Goal: Task Accomplishment & Management: Manage account settings

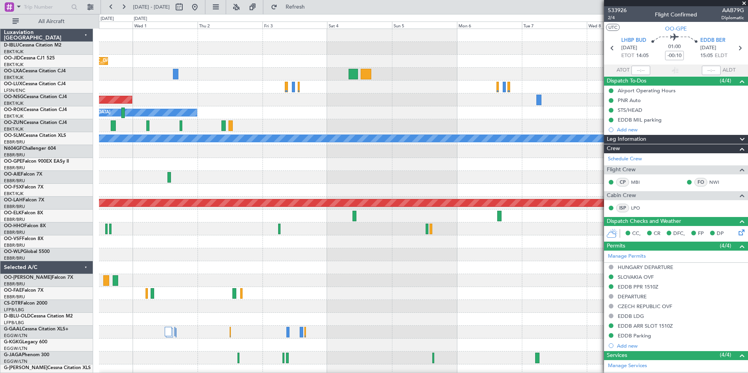
scroll to position [195, 0]
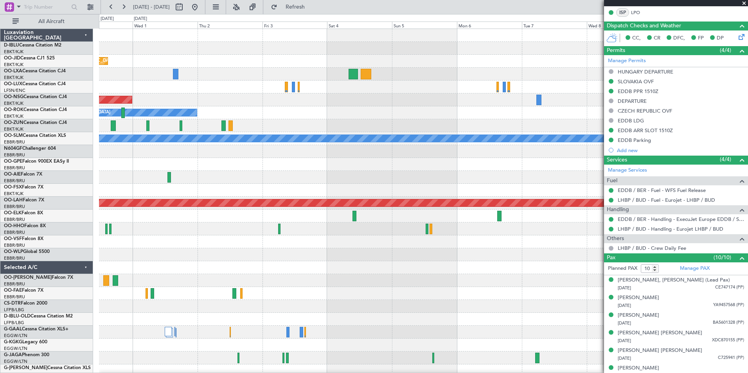
click at [633, 259] on fb-app "[DATE] - [DATE] Refresh Quick Links All Aircraft Planned Maint [GEOGRAPHIC_DATA…" at bounding box center [374, 189] width 748 height 367
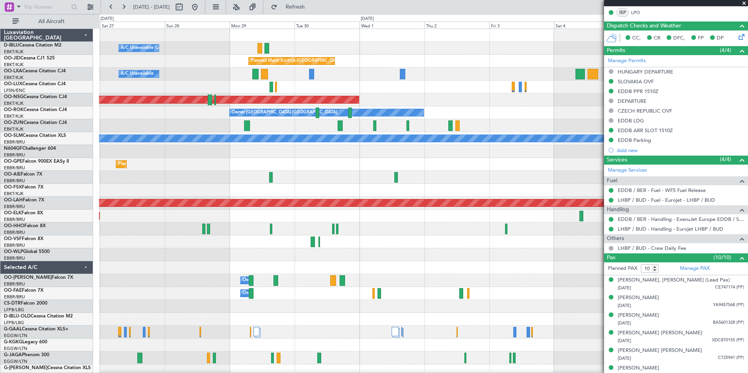
click at [596, 239] on div "A/C Unavailable [GEOGRAPHIC_DATA]-[GEOGRAPHIC_DATA] A/C Unavailable [GEOGRAPHIC…" at bounding box center [423, 274] width 648 height 490
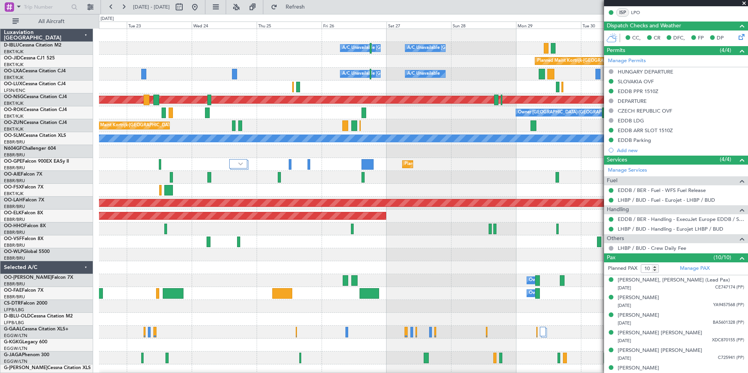
click at [575, 269] on div "A/C Unavailable [GEOGRAPHIC_DATA]-[GEOGRAPHIC_DATA] A/C Unavailable [GEOGRAPHIC…" at bounding box center [423, 274] width 648 height 490
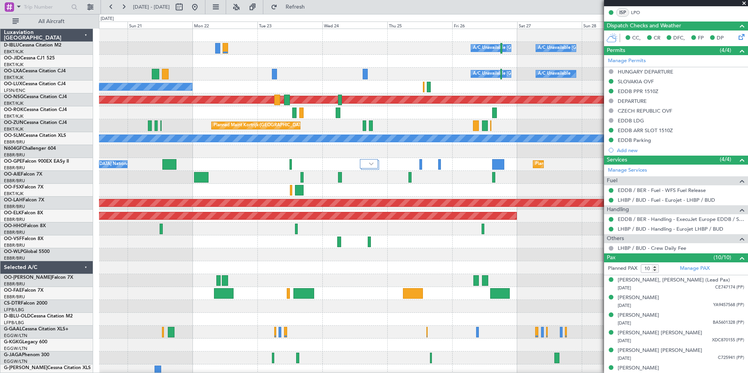
click at [523, 249] on div "A/C Unavailable [GEOGRAPHIC_DATA]-[GEOGRAPHIC_DATA] A/C Unavailable [GEOGRAPHIC…" at bounding box center [423, 274] width 648 height 490
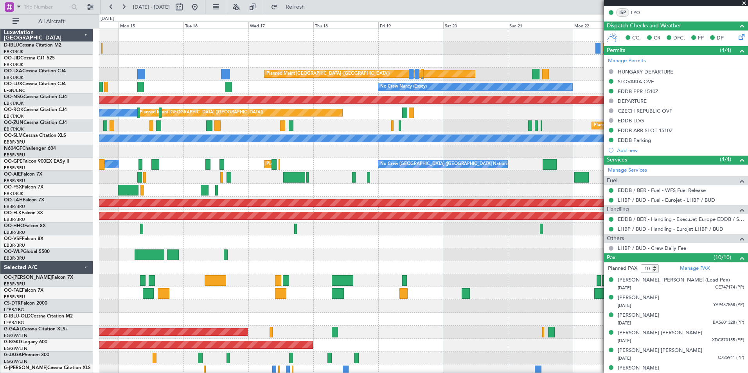
click at [562, 244] on div "A/C Unavailable [GEOGRAPHIC_DATA] ([GEOGRAPHIC_DATA] National) Planned Maint [G…" at bounding box center [423, 274] width 648 height 490
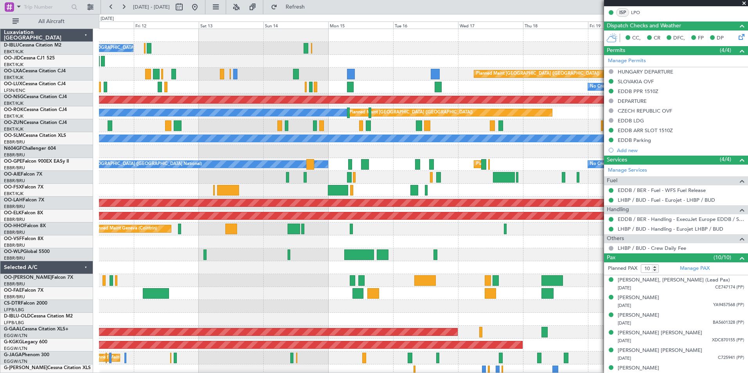
click at [597, 244] on div at bounding box center [423, 241] width 648 height 13
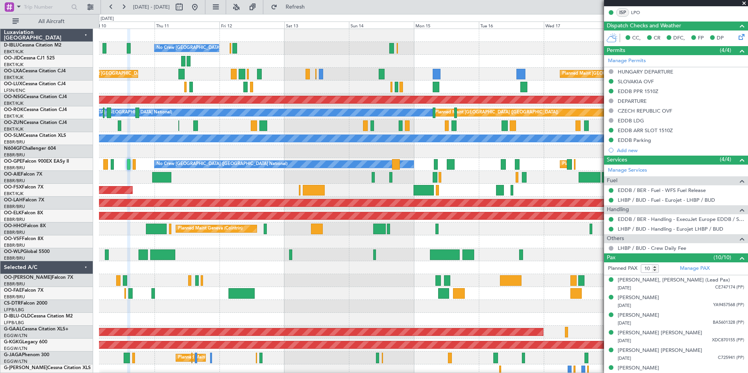
click at [590, 251] on div "No Crew [GEOGRAPHIC_DATA] ([GEOGRAPHIC_DATA] National) Planned Maint [GEOGRAPHI…" at bounding box center [423, 287] width 648 height 516
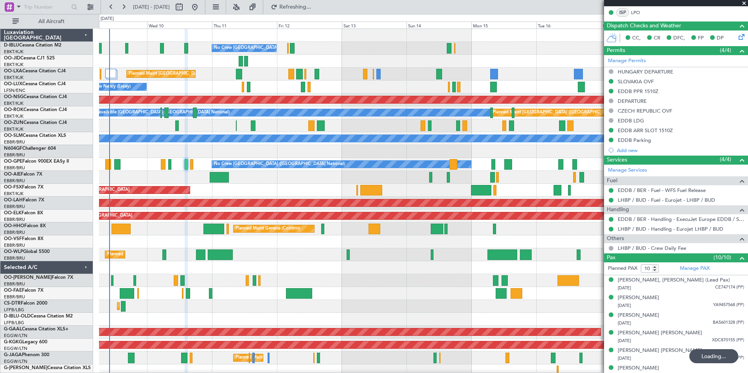
click at [410, 285] on div at bounding box center [423, 280] width 648 height 13
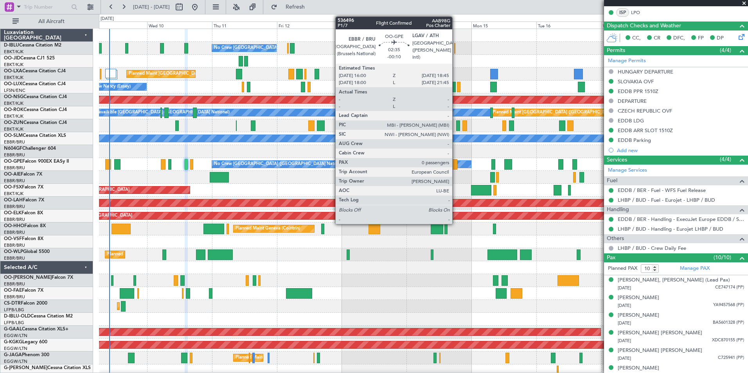
click at [455, 165] on div at bounding box center [453, 164] width 8 height 11
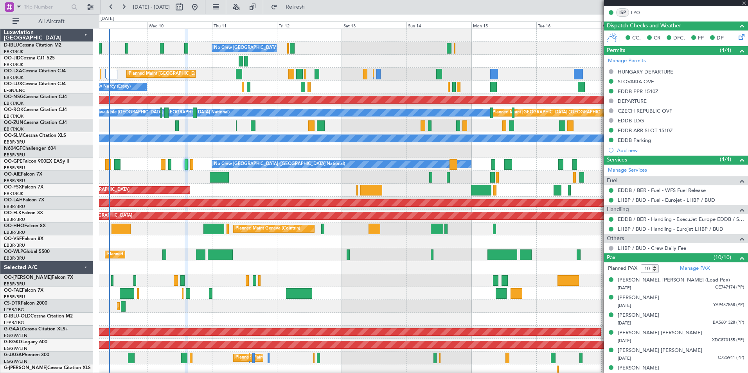
type input "0"
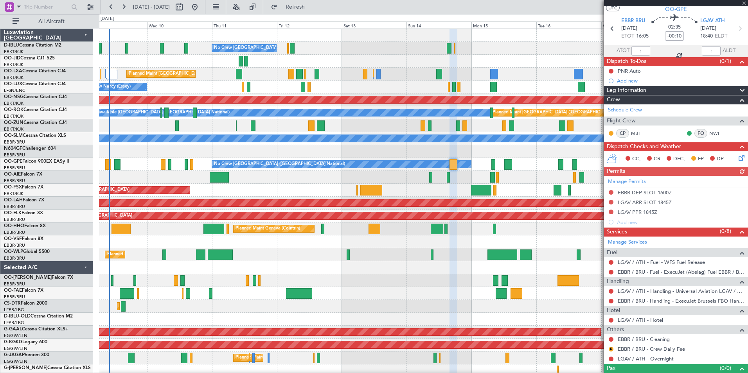
scroll to position [32, 0]
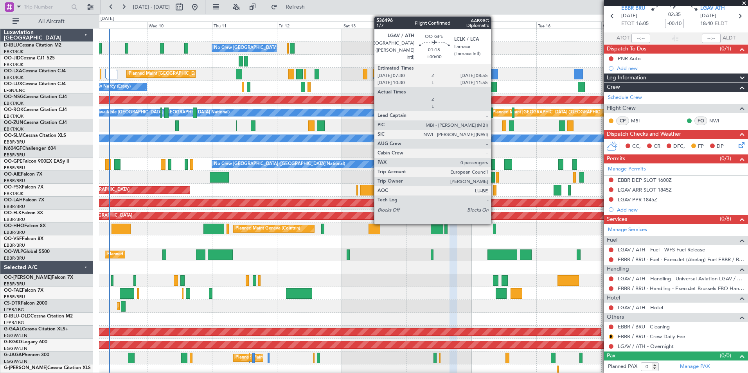
click at [494, 164] on div at bounding box center [493, 164] width 4 height 11
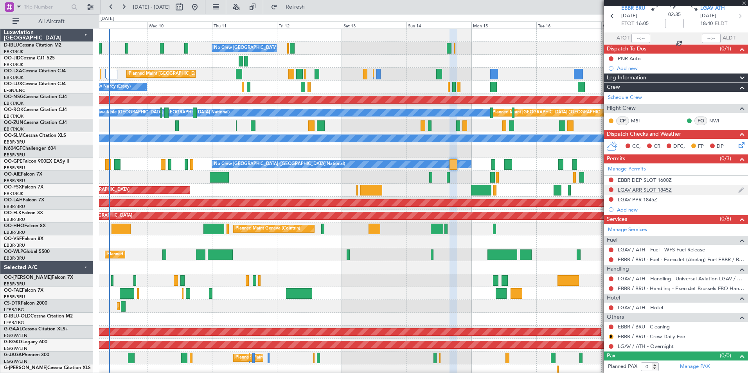
scroll to position [0, 0]
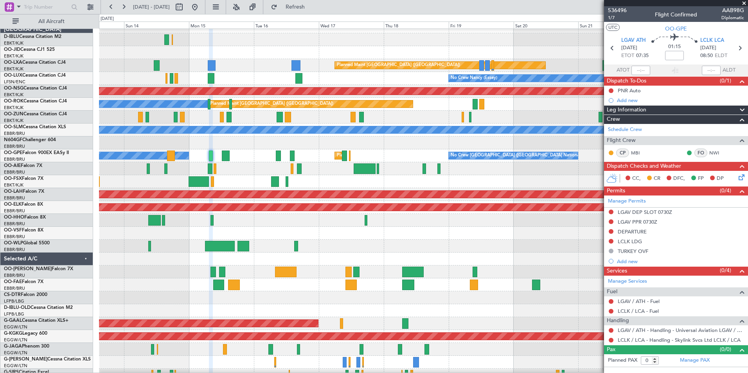
click at [247, 228] on div at bounding box center [423, 233] width 648 height 13
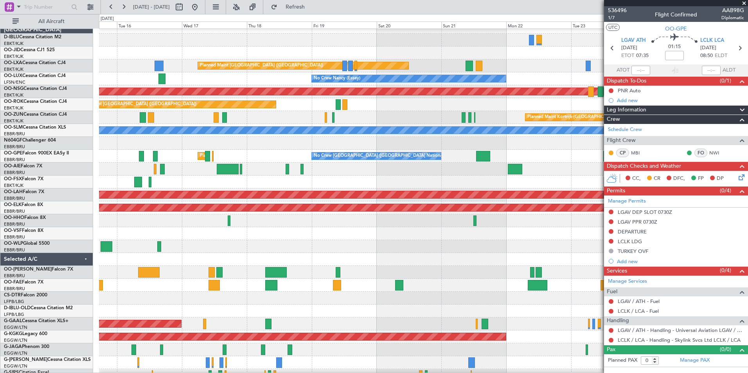
click at [282, 244] on div at bounding box center [423, 246] width 648 height 13
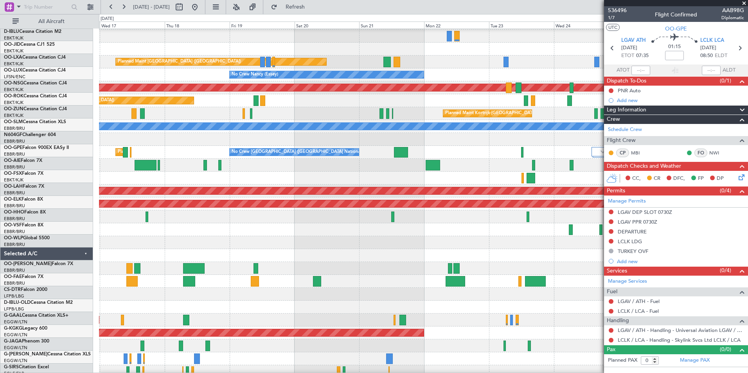
click at [308, 243] on div at bounding box center [423, 242] width 648 height 13
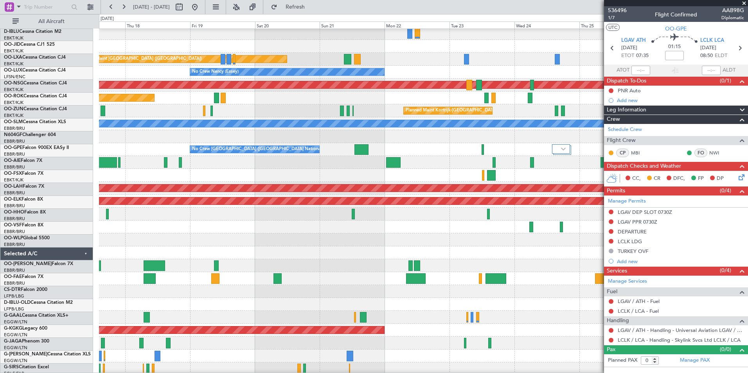
scroll to position [15, 0]
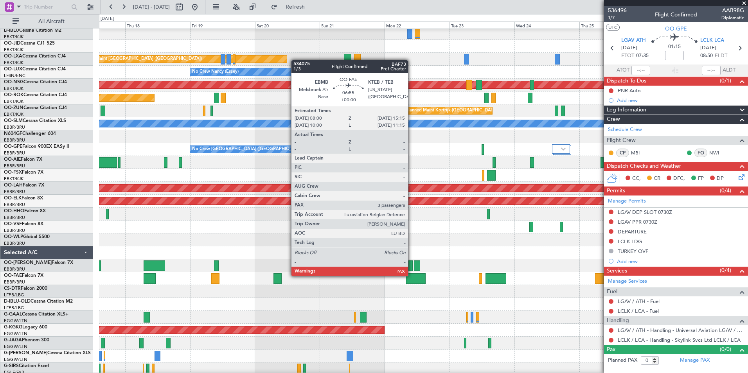
click at [411, 275] on div at bounding box center [416, 278] width 20 height 11
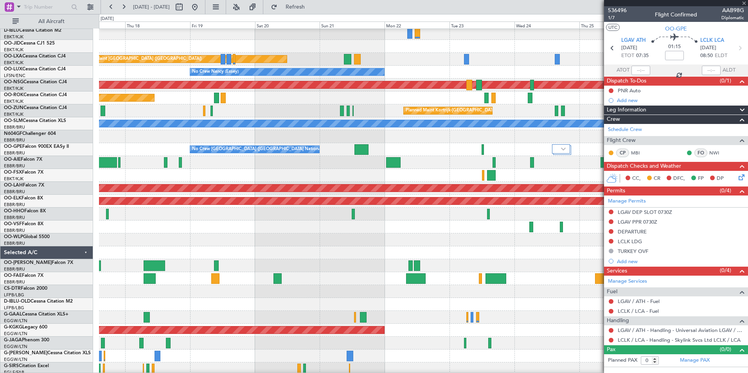
type input "3"
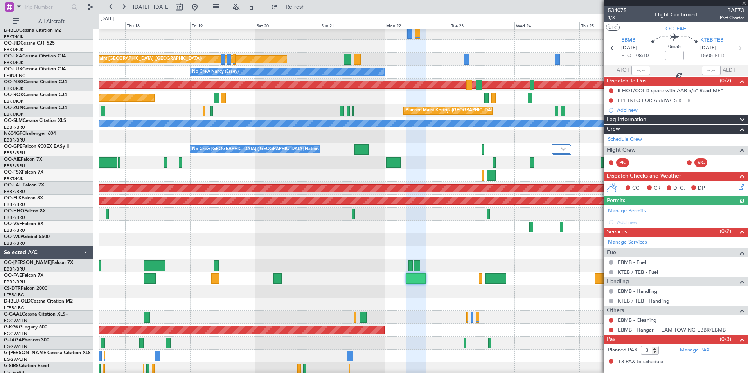
click at [622, 12] on span "534075" at bounding box center [617, 10] width 19 height 8
click at [542, 252] on div at bounding box center [423, 252] width 648 height 13
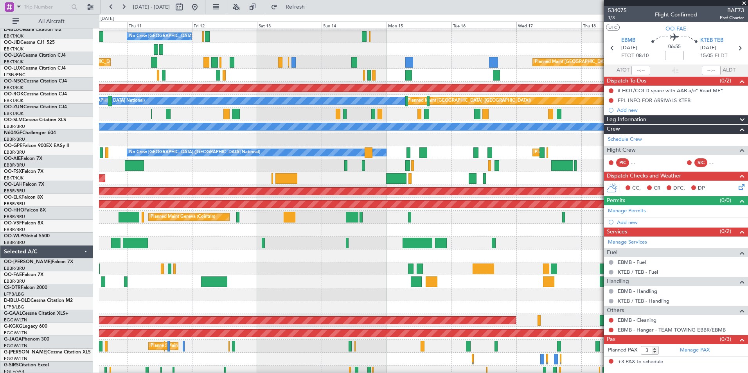
scroll to position [12, 0]
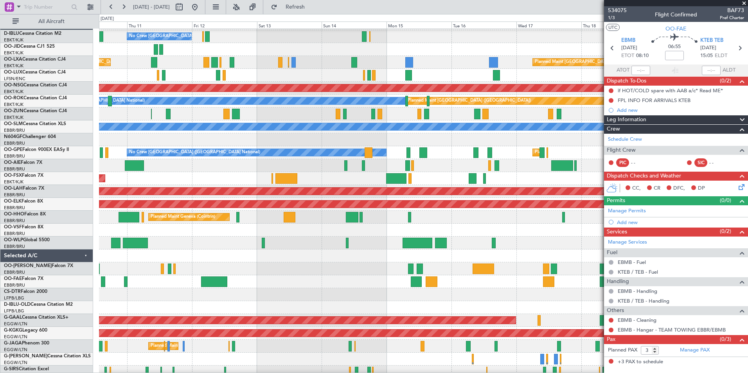
click at [501, 281] on div at bounding box center [423, 281] width 648 height 13
click at [450, 287] on div at bounding box center [423, 281] width 648 height 13
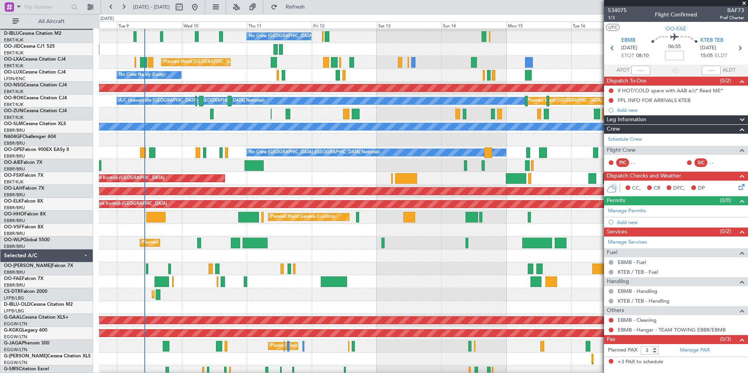
click at [241, 294] on div "Planned Maint Mugla ([GEOGRAPHIC_DATA])" at bounding box center [423, 294] width 648 height 13
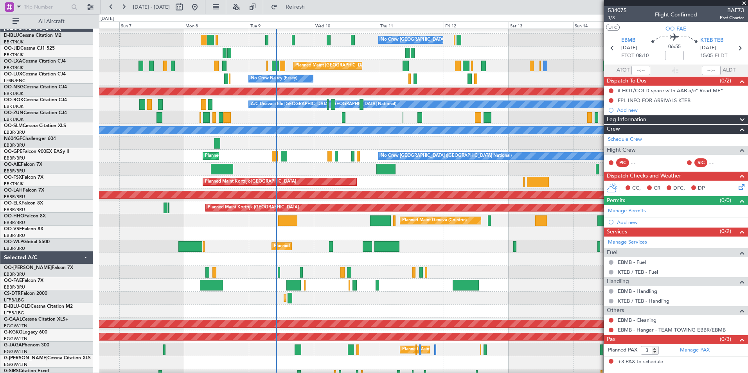
scroll to position [9, 0]
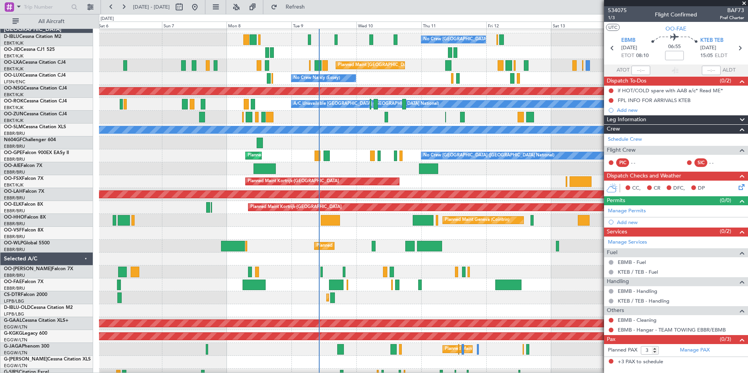
click at [375, 274] on div "Owner Melsbroek Air Base" at bounding box center [423, 271] width 648 height 13
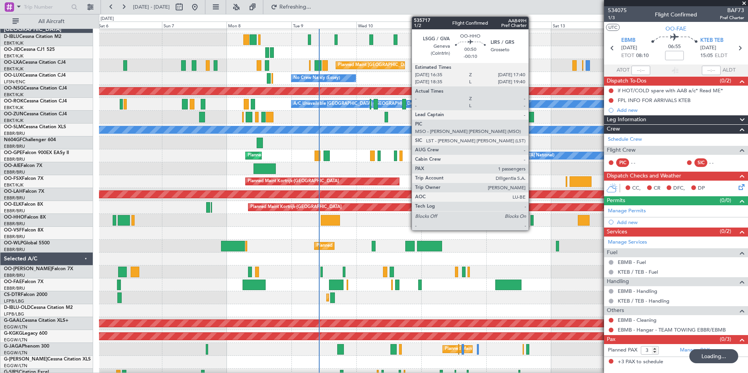
click at [532, 221] on div at bounding box center [531, 220] width 3 height 11
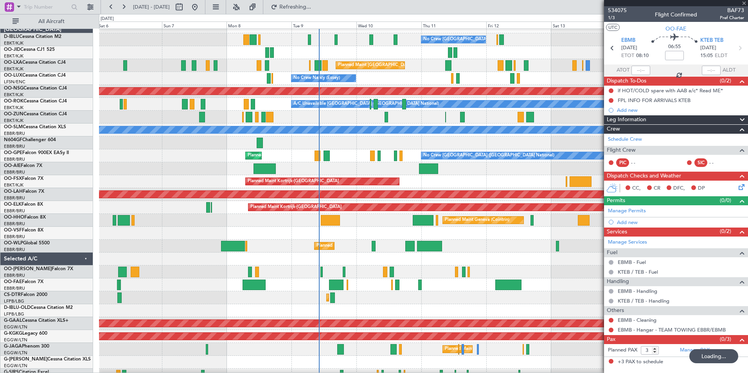
type input "-00:10"
type input "1"
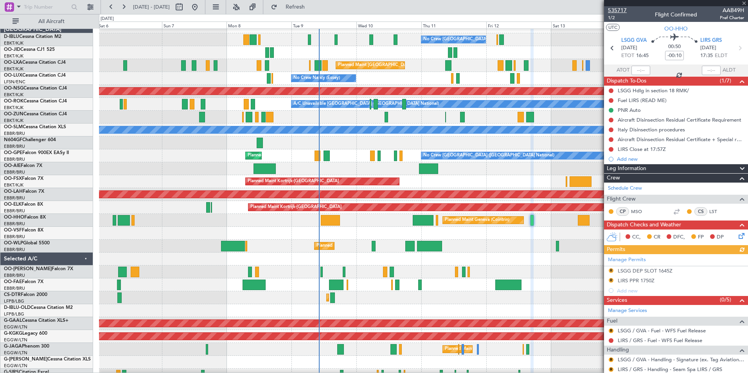
click at [621, 11] on span "535717" at bounding box center [617, 10] width 19 height 8
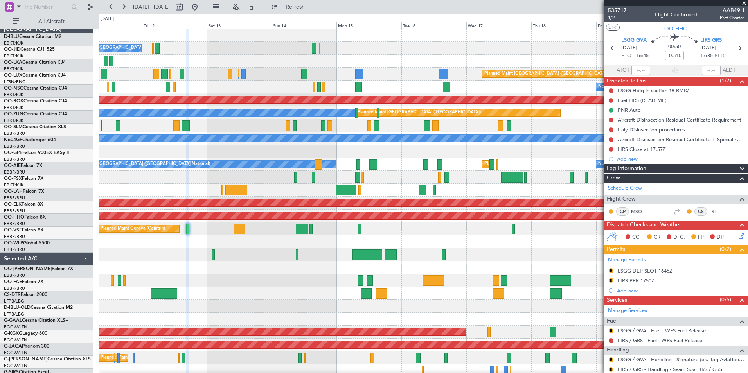
click at [191, 266] on div "No Crew [GEOGRAPHIC_DATA] ([GEOGRAPHIC_DATA] National) Planned Maint [GEOGRAPHI…" at bounding box center [423, 287] width 648 height 516
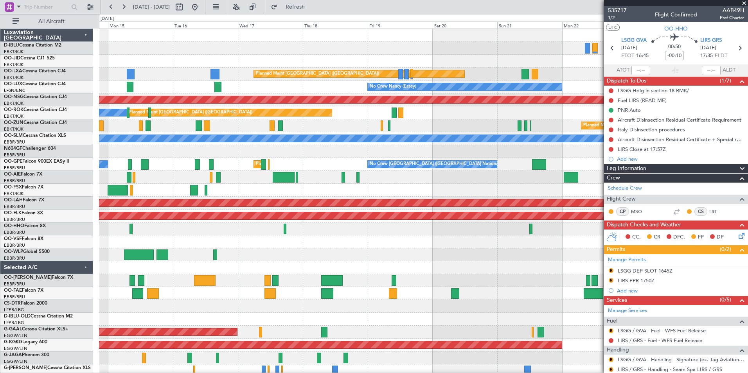
click at [282, 253] on div at bounding box center [423, 254] width 648 height 13
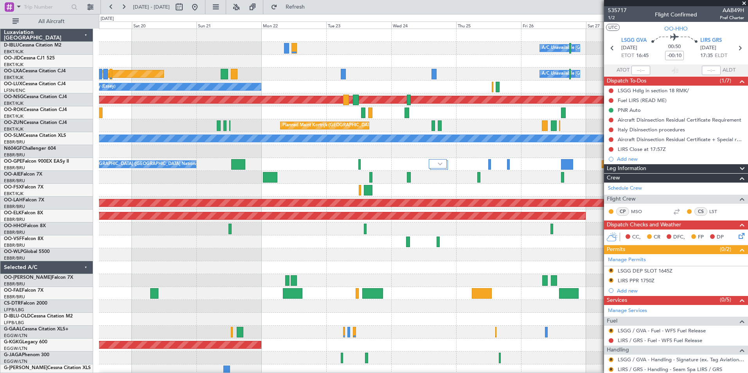
click at [207, 259] on div at bounding box center [423, 254] width 648 height 13
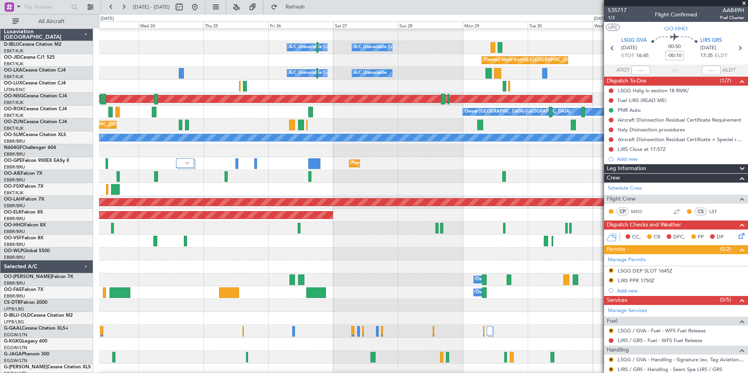
click at [195, 263] on div at bounding box center [423, 266] width 648 height 13
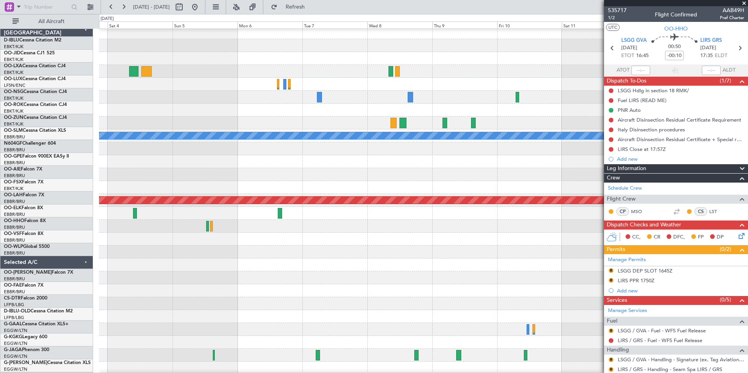
scroll to position [2, 0]
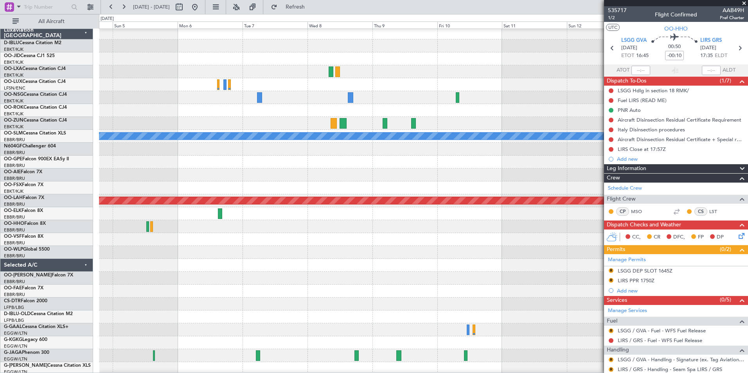
click at [320, 256] on div at bounding box center [423, 252] width 648 height 13
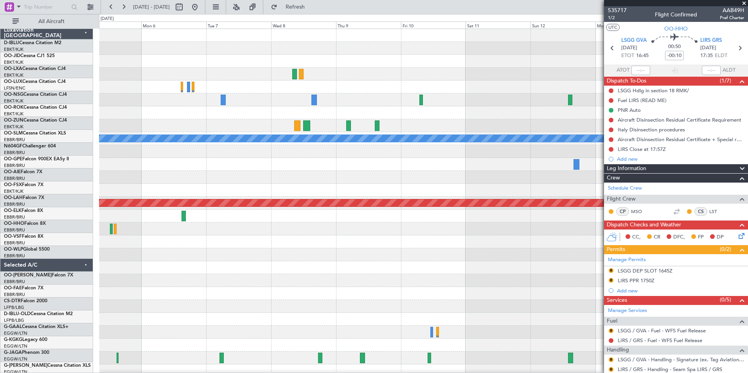
scroll to position [0, 0]
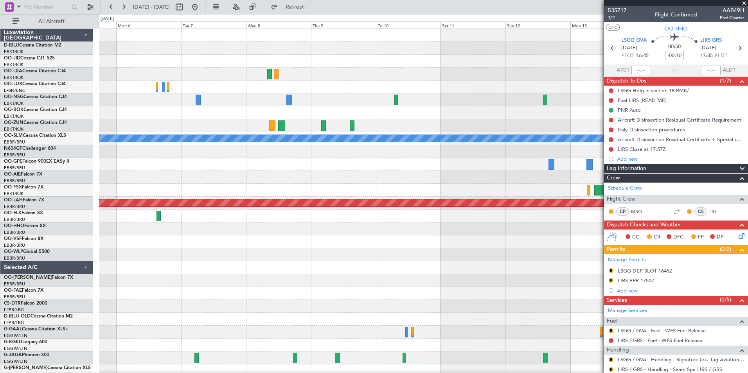
click at [347, 176] on div "Planned Maint [GEOGRAPHIC_DATA] ([GEOGRAPHIC_DATA] National) A/C Unavailable [G…" at bounding box center [423, 274] width 648 height 490
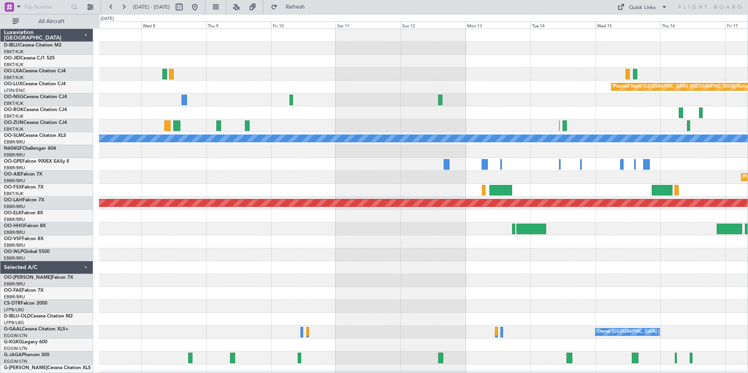
click at [527, 262] on div "Planned Maint [GEOGRAPHIC_DATA] ([GEOGRAPHIC_DATA] National) A/C Unavailable [G…" at bounding box center [423, 287] width 648 height 516
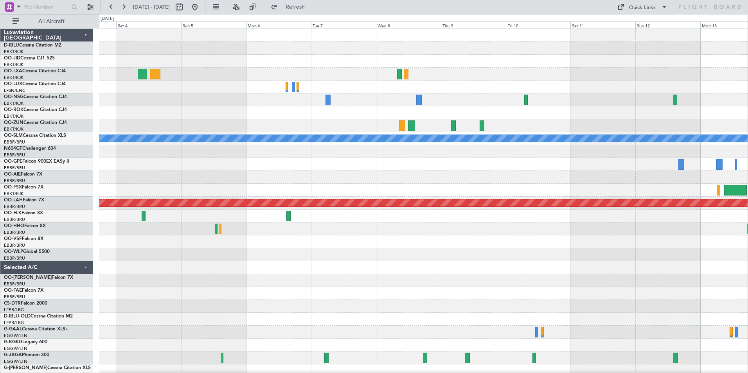
click at [426, 235] on div "Planned Maint [GEOGRAPHIC_DATA] ([GEOGRAPHIC_DATA] National) Owner [GEOGRAPHIC_…" at bounding box center [423, 287] width 648 height 516
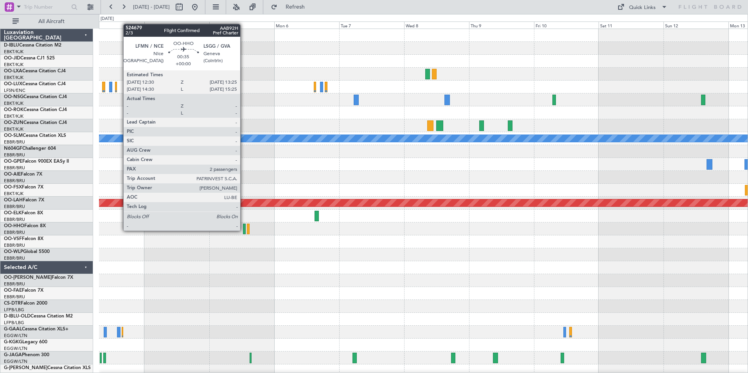
click at [243, 230] on div at bounding box center [244, 229] width 3 height 11
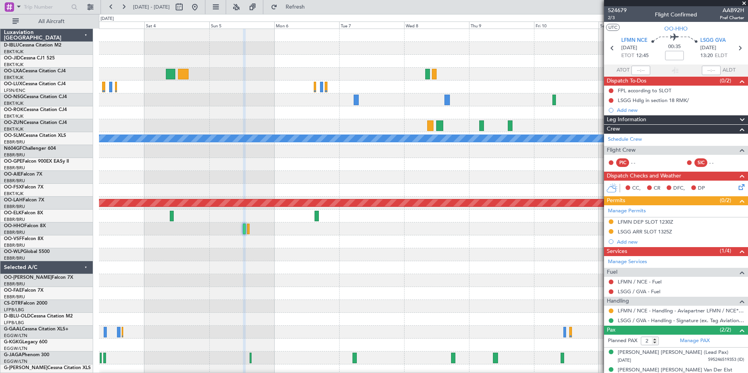
click at [746, 2] on span at bounding box center [744, 3] width 8 height 7
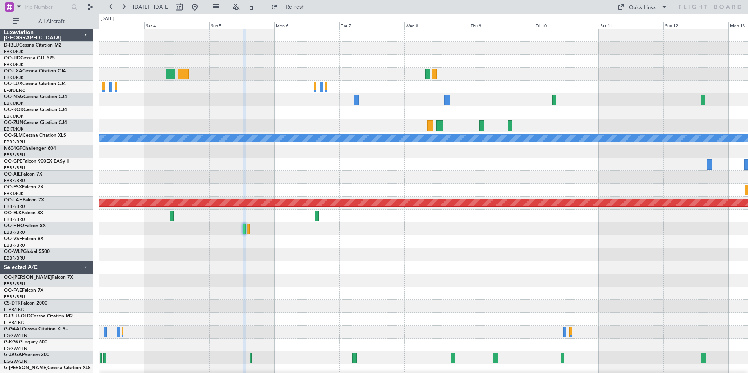
type input "0"
click at [641, 13] on button "Quick Links" at bounding box center [642, 7] width 58 height 13
click at [641, 23] on button "Trip Builder" at bounding box center [642, 25] width 59 height 19
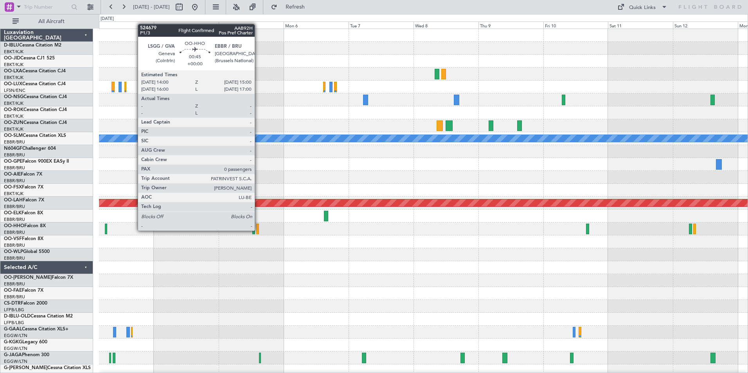
click at [258, 231] on div at bounding box center [257, 229] width 3 height 11
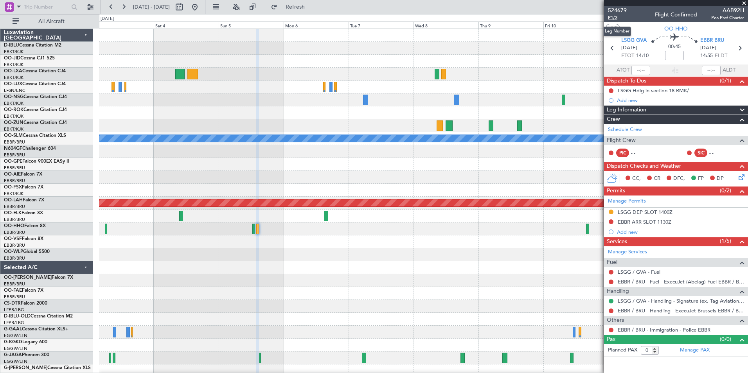
click at [613, 17] on span "P1/3" at bounding box center [617, 17] width 19 height 7
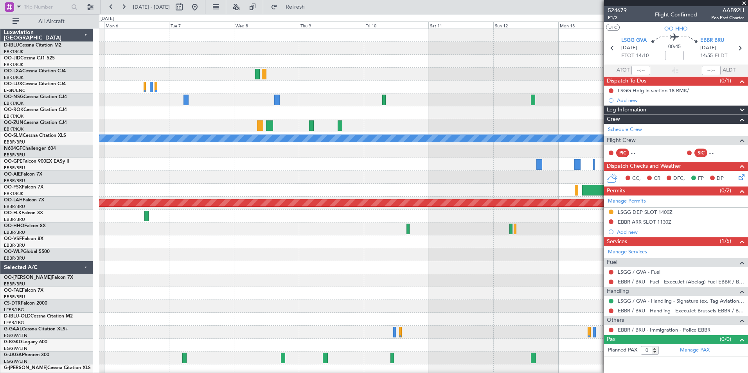
click at [251, 265] on div "Planned Maint [GEOGRAPHIC_DATA] ([GEOGRAPHIC_DATA] National) A/C Unavailable [G…" at bounding box center [423, 274] width 648 height 490
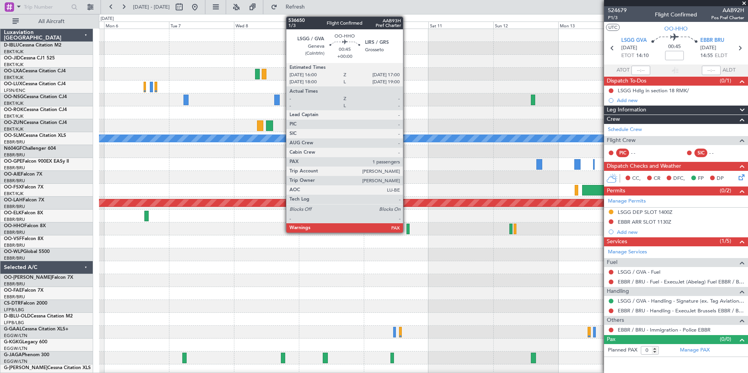
click at [406, 227] on div at bounding box center [407, 229] width 3 height 11
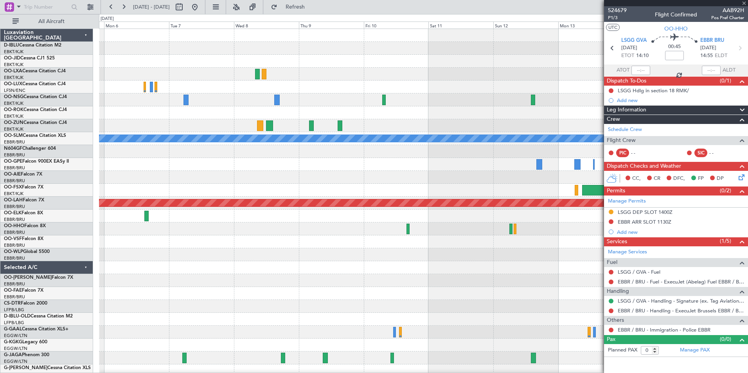
type input "1"
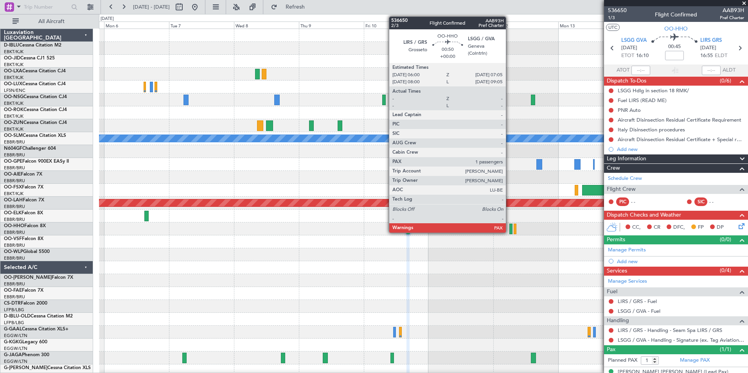
click at [509, 231] on div at bounding box center [510, 229] width 3 height 11
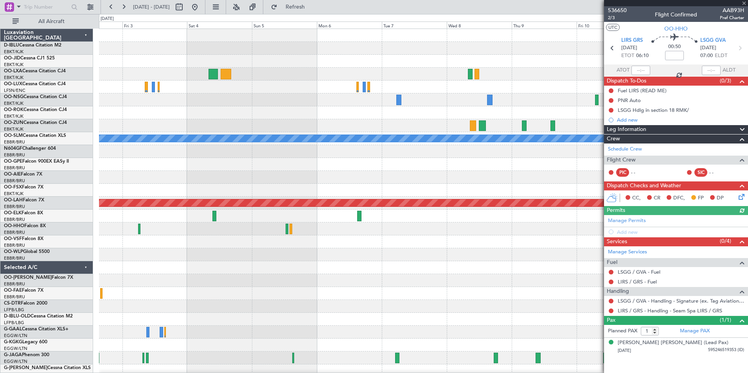
click at [511, 272] on div at bounding box center [423, 267] width 648 height 13
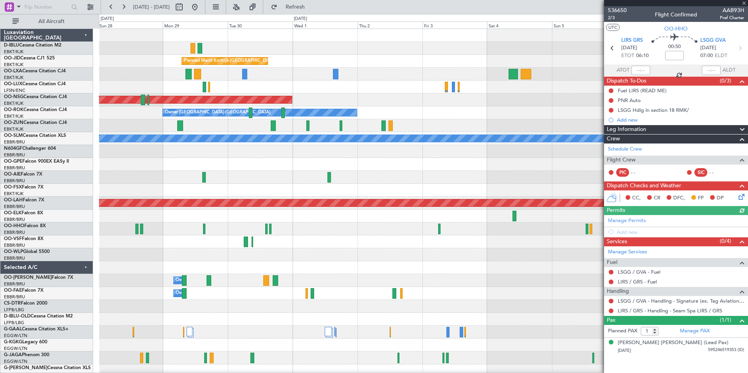
click at [600, 283] on div "A/C Unavailable [GEOGRAPHIC_DATA] ([GEOGRAPHIC_DATA] National) A/C Unavailable …" at bounding box center [423, 274] width 648 height 490
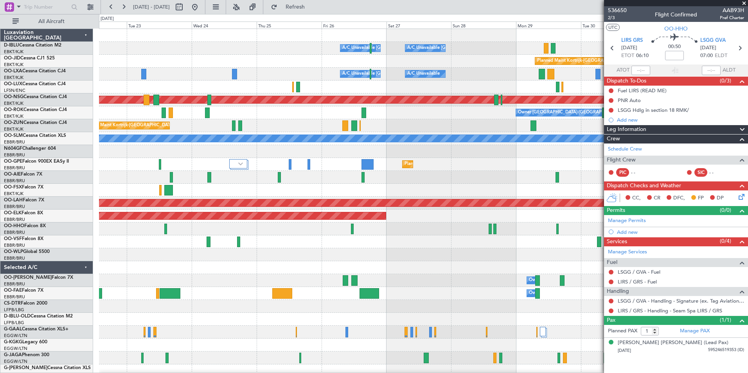
click at [633, 285] on fb-app "[DATE] - [DATE] Refresh Quick Links All Aircraft A/C Unavailable [GEOGRAPHIC_DA…" at bounding box center [374, 189] width 748 height 367
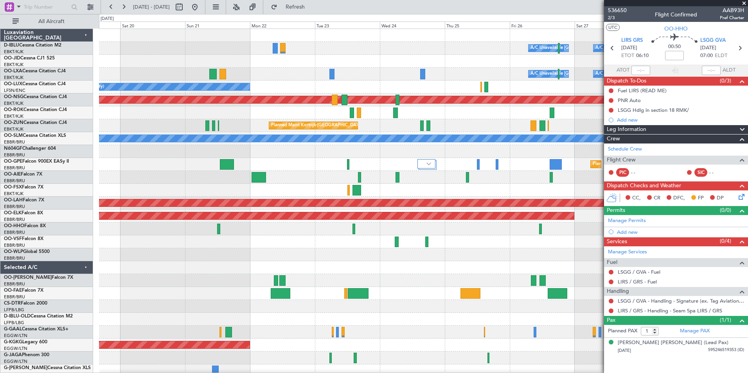
click at [552, 285] on div "Owner Melsbroek Air Base" at bounding box center [423, 280] width 648 height 13
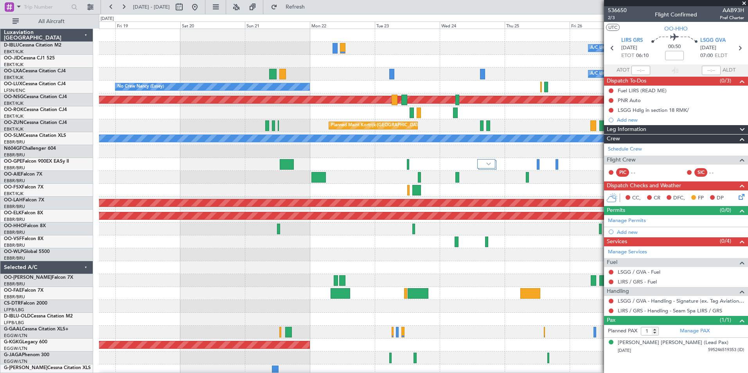
click at [540, 292] on div "A/C Unavailable [GEOGRAPHIC_DATA]-[GEOGRAPHIC_DATA] A/C Unavailable [GEOGRAPHIC…" at bounding box center [423, 274] width 648 height 490
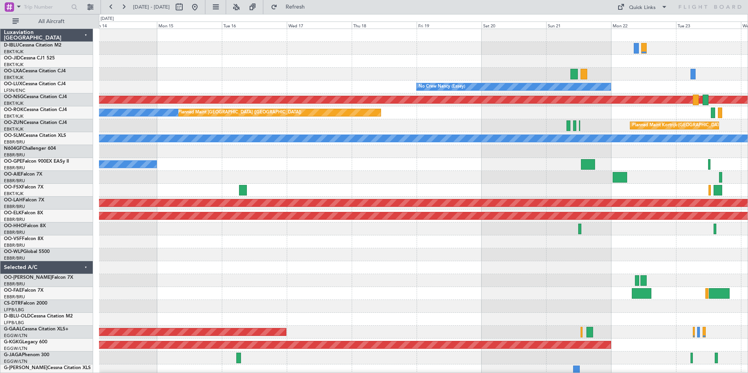
click at [506, 294] on div "A/C Unavailable [GEOGRAPHIC_DATA] ([GEOGRAPHIC_DATA] National) No Crew [GEOGRAP…" at bounding box center [423, 274] width 648 height 490
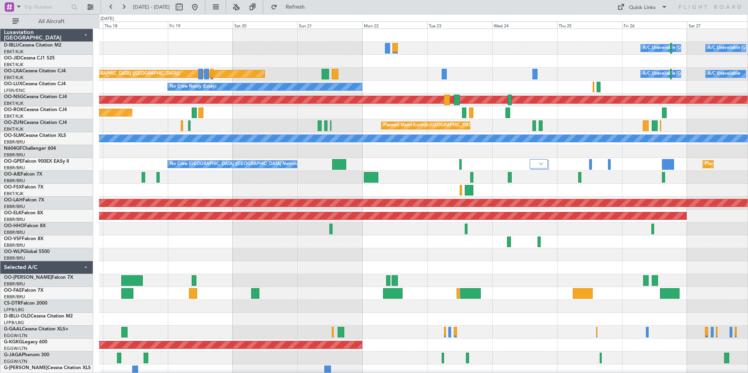
click at [136, 247] on div "A/C Unavailable [GEOGRAPHIC_DATA] ([GEOGRAPHIC_DATA] National) A/C Unavailable …" at bounding box center [423, 287] width 648 height 516
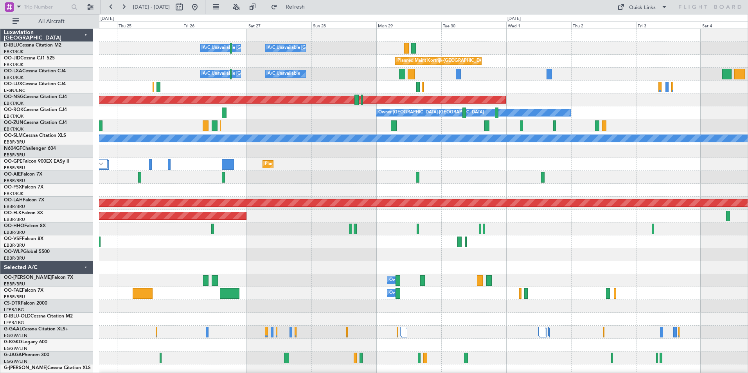
click at [26, 285] on div "A/C Unavailable [GEOGRAPHIC_DATA] ([GEOGRAPHIC_DATA] National) A/C Unavailable …" at bounding box center [374, 193] width 748 height 359
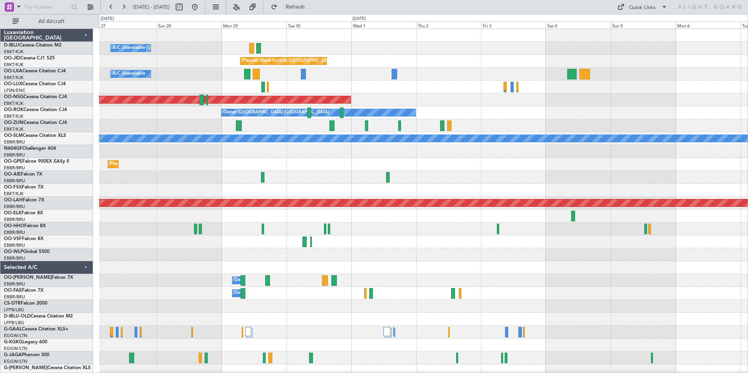
click at [51, 304] on div "A/C Unavailable [GEOGRAPHIC_DATA]-[GEOGRAPHIC_DATA] A/C Unavailable [GEOGRAPHIC…" at bounding box center [374, 193] width 748 height 359
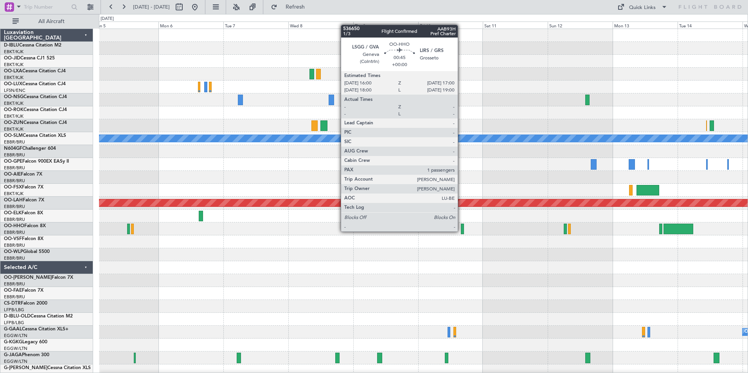
click at [461, 231] on div at bounding box center [462, 229] width 3 height 11
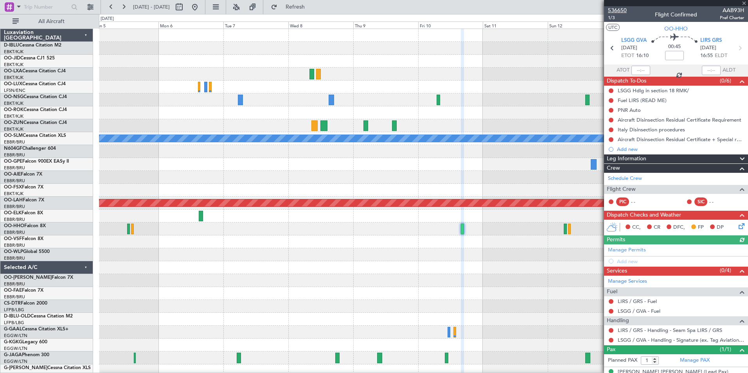
click at [622, 11] on span "536650" at bounding box center [617, 10] width 19 height 8
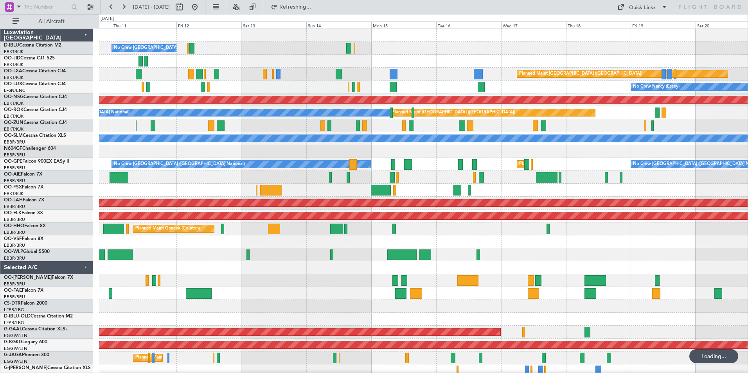
click at [225, 293] on div "No Crew Brussels (Brussels National) Planned Maint Paris (Le Bourget) Planned M…" at bounding box center [423, 287] width 648 height 516
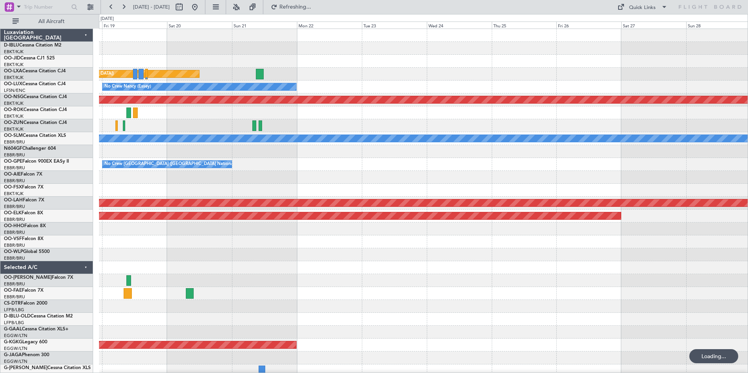
click at [153, 281] on div "Planned Maint Paris (Le Bourget) No Crew Nancy (Essey) Planned Maint Paris (Le …" at bounding box center [423, 287] width 648 height 516
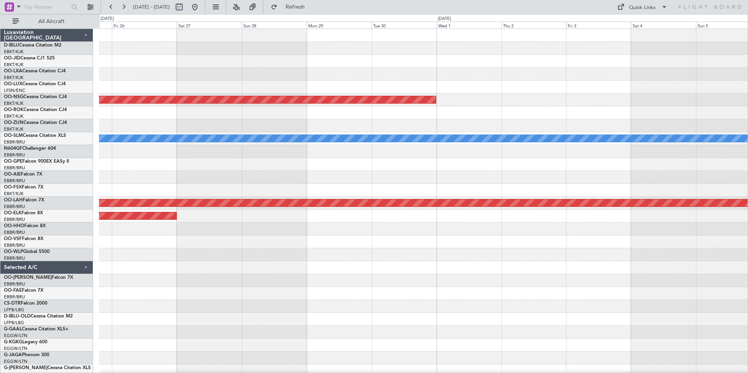
click at [0, 323] on html "07 Sep 2025 - 17 Sep 2025 Refresh Quick Links All Aircraft Planned Maint Paris …" at bounding box center [374, 186] width 748 height 373
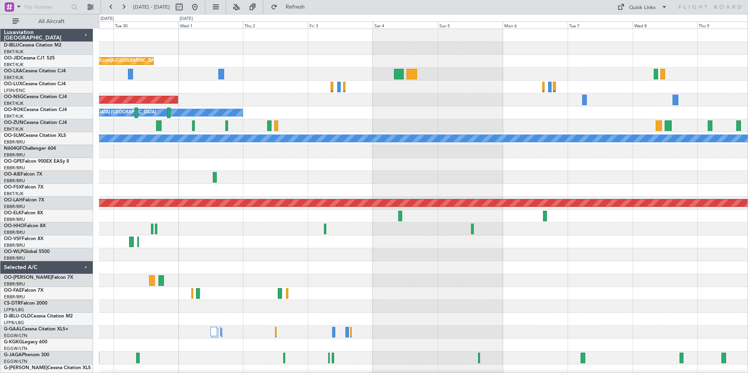
click at [688, 249] on div "A/C Unavailable Kortrijk-Wevelgem Planned Maint Kortrijk-Wevelgem A/C Unavailab…" at bounding box center [423, 274] width 648 height 490
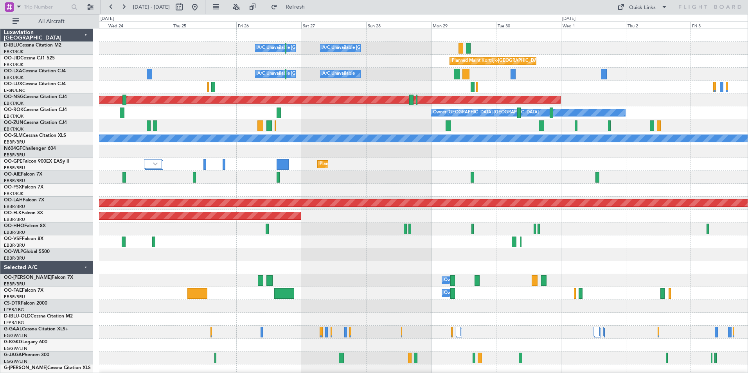
click at [571, 255] on div at bounding box center [423, 254] width 648 height 13
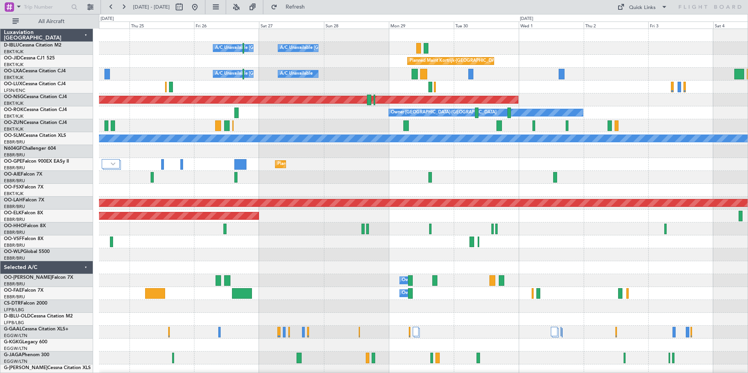
click at [328, 249] on div "A/C Unavailable Kortrijk-Wevelgem A/C Unavailable Brussels (Brussels National) …" at bounding box center [423, 274] width 648 height 490
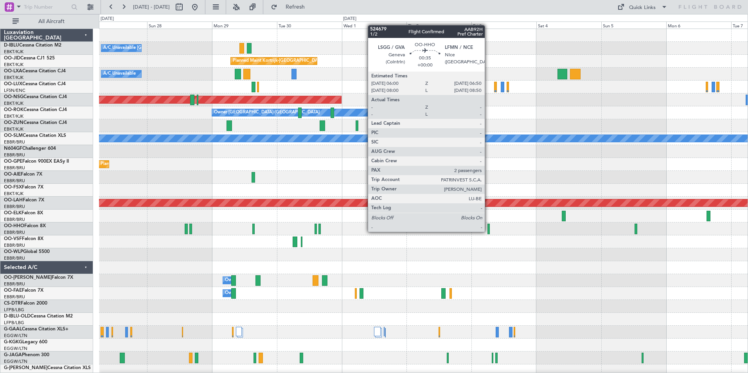
click at [488, 231] on div at bounding box center [488, 229] width 2 height 11
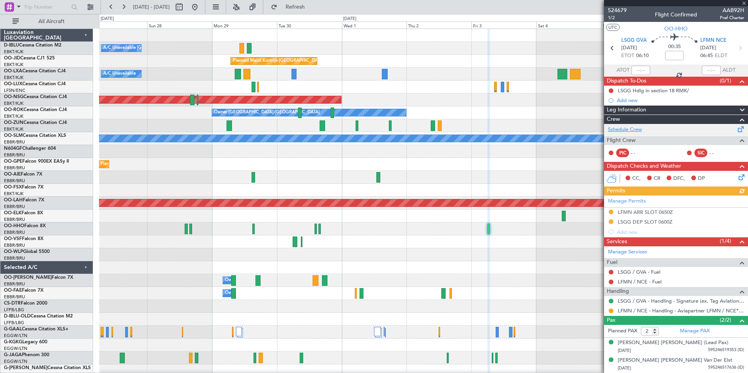
click at [634, 133] on link "Schedule Crew" at bounding box center [625, 130] width 34 height 8
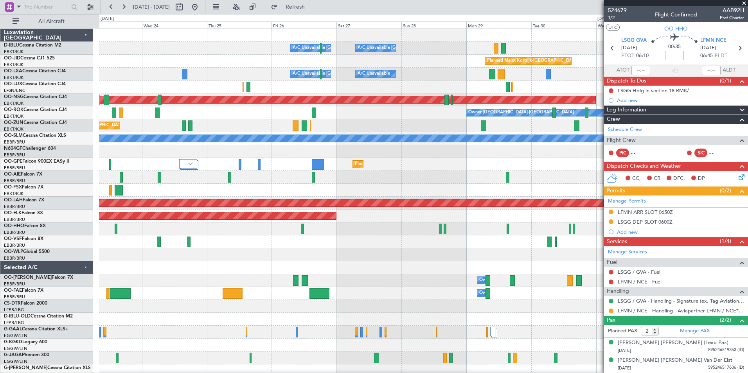
click at [541, 170] on div "Planned Maint Brussels (Brussels National) No Crew Brussels (Brussels National)" at bounding box center [423, 164] width 648 height 13
click at [578, 174] on div "A/C Unavailable Kortrijk-Wevelgem A/C Unavailable Brussels (Brussels National) …" at bounding box center [423, 274] width 648 height 490
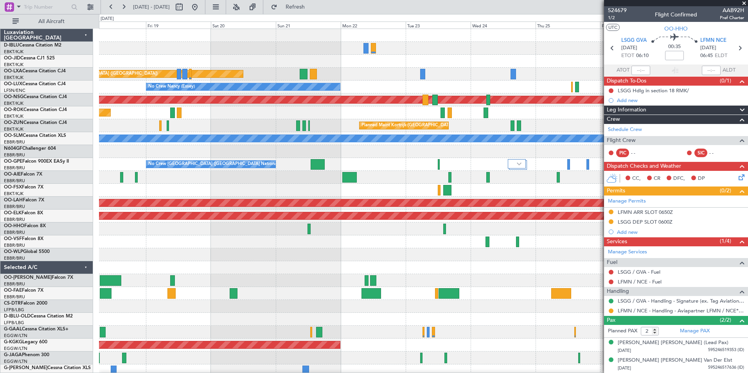
click at [429, 183] on div "A/C Unavailable Kortrijk-Wevelgem A/C Unavailable Brussels (Brussels National) …" at bounding box center [423, 274] width 648 height 490
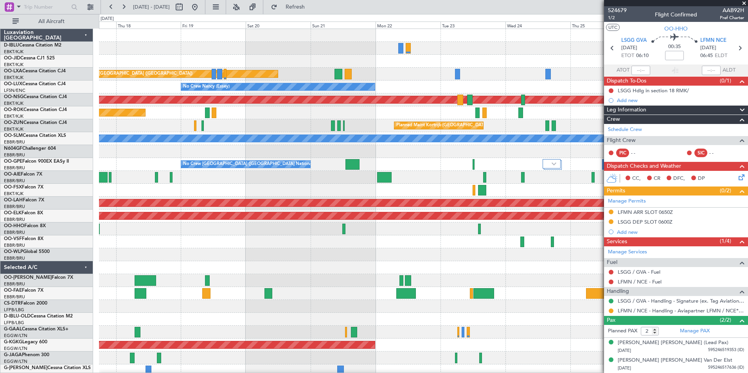
click at [530, 191] on div "A/C Unavailable Kortrijk-Wevelgem A/C Unavailable Brussels (Brussels National) …" at bounding box center [423, 274] width 648 height 490
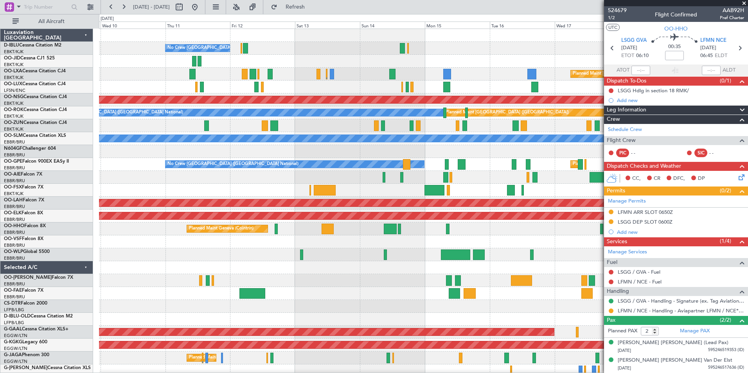
click at [521, 198] on div "No Crew Brussels (Brussels National) Planned Maint Paris (Le Bourget) No Crew N…" at bounding box center [423, 287] width 648 height 516
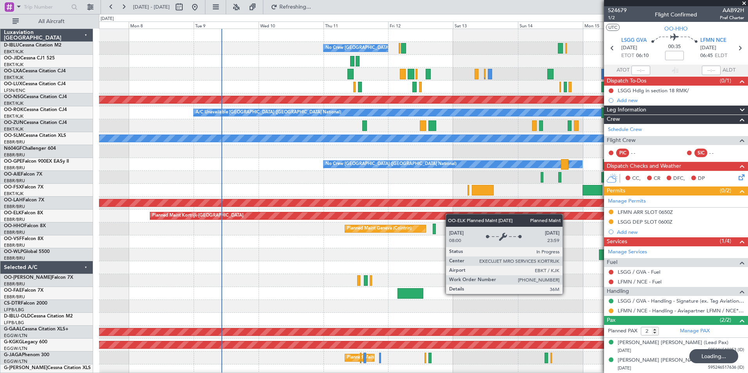
click at [470, 216] on div "No Crew Brussels (Brussels National) Planned Maint Paris (Le Bourget) No Crew N…" at bounding box center [423, 287] width 648 height 516
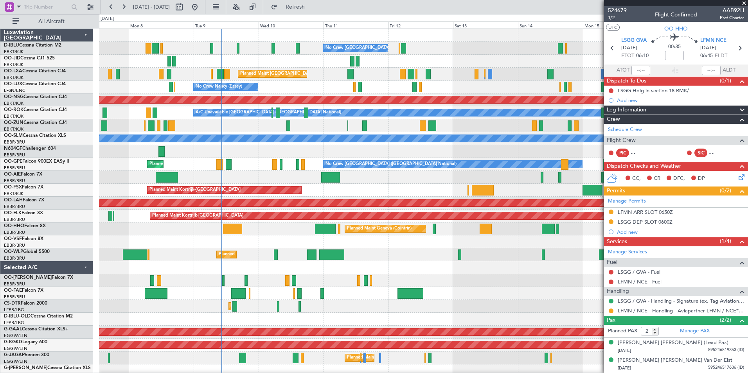
click at [167, 235] on div "No Crew Brussels (Brussels National) Planned Maint Paris (Le Bourget) Planned M…" at bounding box center [423, 287] width 648 height 516
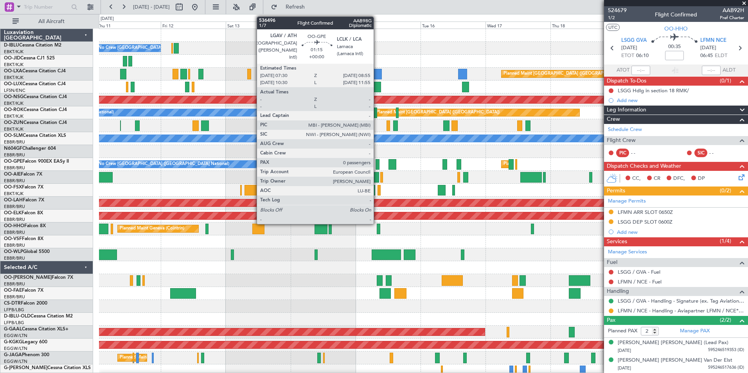
click at [377, 167] on div at bounding box center [377, 164] width 4 height 11
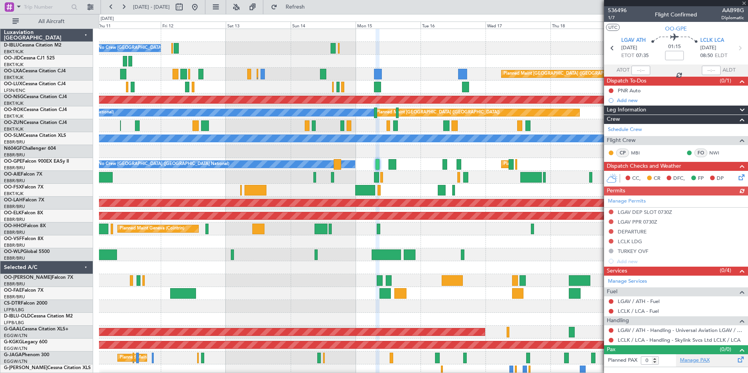
click at [699, 363] on link "Manage PAX" at bounding box center [695, 361] width 30 height 8
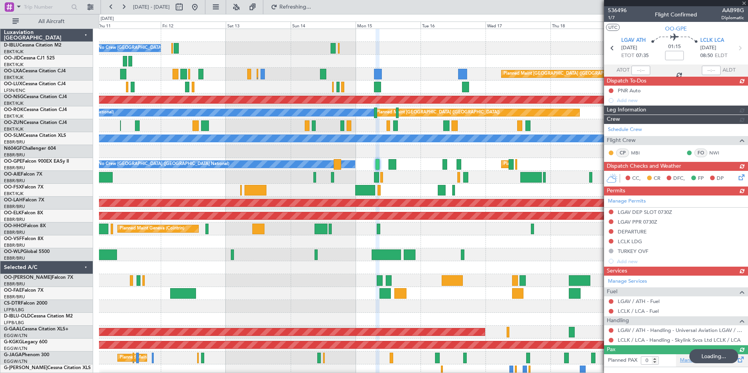
type input "3"
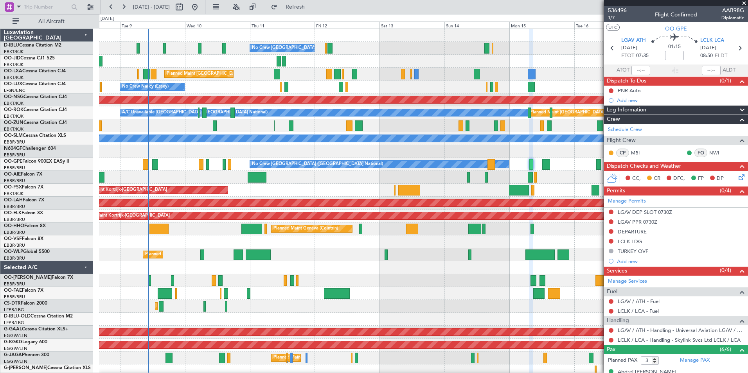
click at [458, 193] on div "Planned Maint Kortrijk-[GEOGRAPHIC_DATA]" at bounding box center [423, 190] width 648 height 13
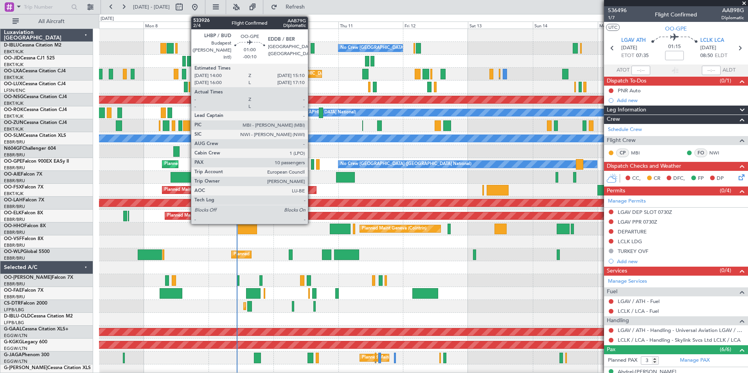
click at [311, 165] on div at bounding box center [313, 164] width 4 height 11
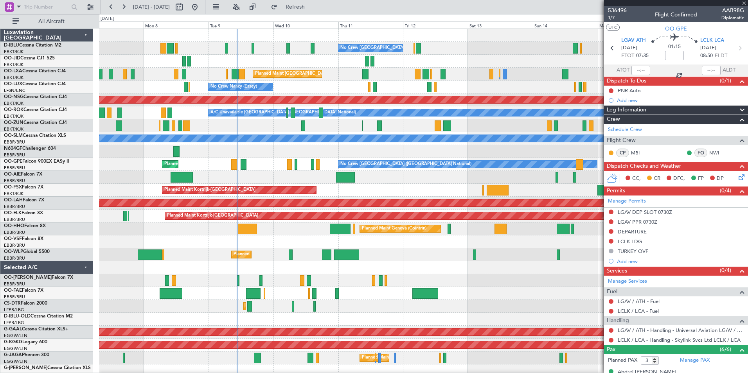
type input "-00:10"
type input "10"
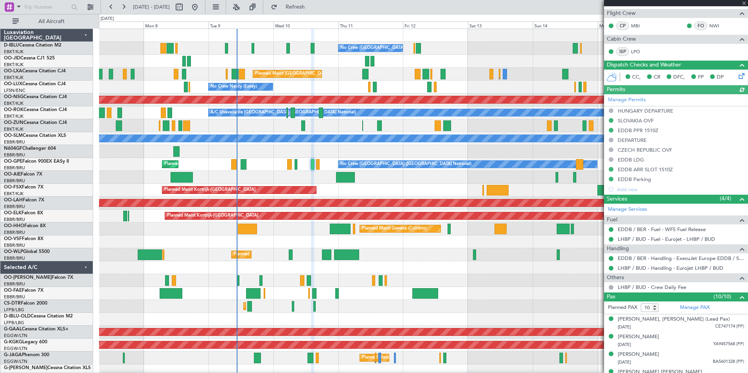
scroll to position [273, 0]
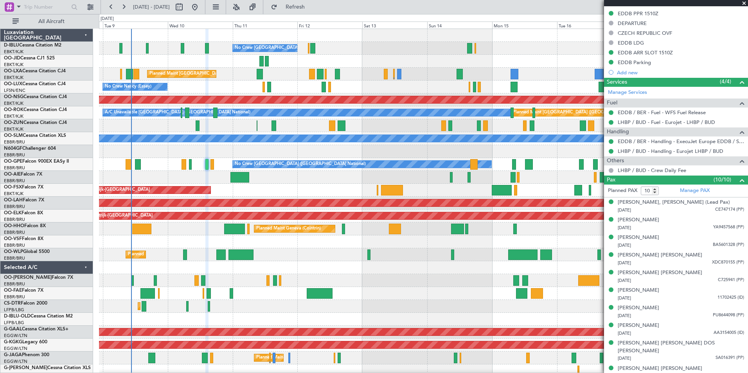
click at [422, 299] on div "No Crew Brussels (Brussels National) Planned Maint Brussels (Brussels National)…" at bounding box center [423, 287] width 648 height 516
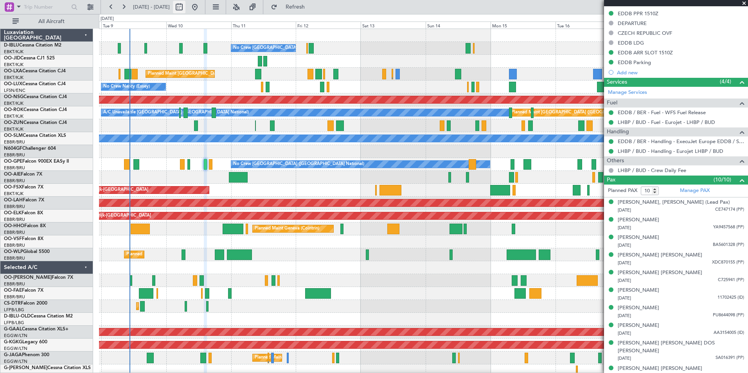
click at [185, 8] on button at bounding box center [179, 7] width 13 height 13
select select "9"
select select "2025"
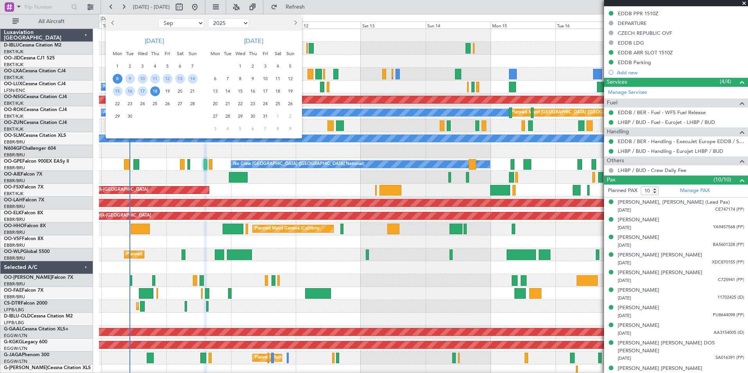
click at [193, 21] on select "Jan Feb Mar Apr May Jun Jul Aug Sep Oct Nov Dec" at bounding box center [181, 22] width 46 height 9
select select "11"
click at [158, 18] on select "Jan Feb Mar Apr May Jun Jul Aug Sep Oct Nov Dec" at bounding box center [181, 22] width 46 height 9
click at [171, 77] on span "7" at bounding box center [168, 79] width 10 height 10
click at [171, 105] on span "21" at bounding box center [168, 104] width 10 height 10
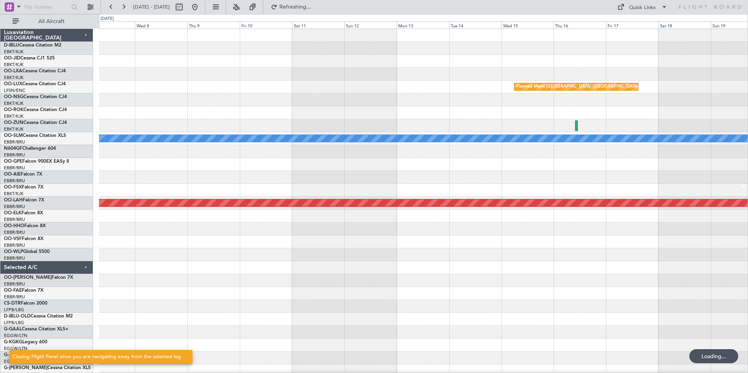
scroll to position [0, 0]
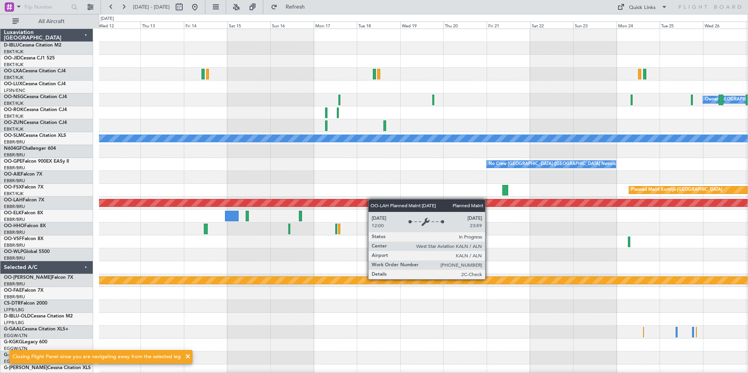
click at [316, 205] on div "Owner Kortrijk-Wevelgem A/C Unavailable Monchengladbach No Crew Brussels (Bruss…" at bounding box center [423, 274] width 648 height 490
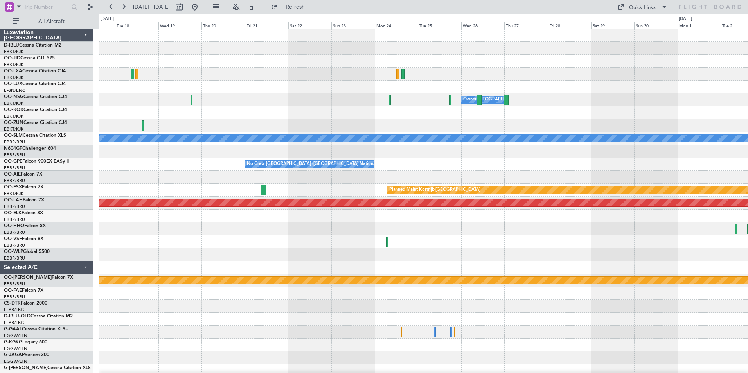
click at [266, 265] on div "Owner Kortrijk-Wevelgem A/C Unavailable Monchengladbach No Crew Brussels (Bruss…" at bounding box center [423, 274] width 648 height 490
click at [651, 8] on div "Quick Links" at bounding box center [642, 8] width 27 height 8
click at [651, 22] on button "Trip Builder" at bounding box center [642, 25] width 59 height 19
click at [201, 10] on button at bounding box center [194, 7] width 13 height 13
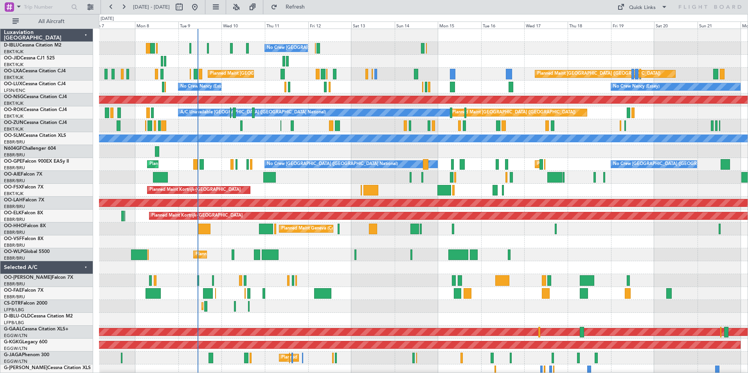
click at [492, 90] on div "No Crew Nancy (Essey) No Crew Nancy (Essey) No Crew Nancy (Essey)" at bounding box center [423, 87] width 648 height 13
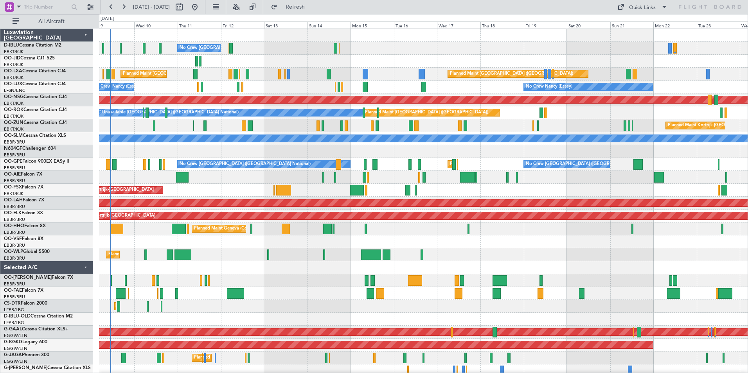
click at [611, 124] on div "Planned Maint Kortrijk-[GEOGRAPHIC_DATA]" at bounding box center [423, 125] width 648 height 13
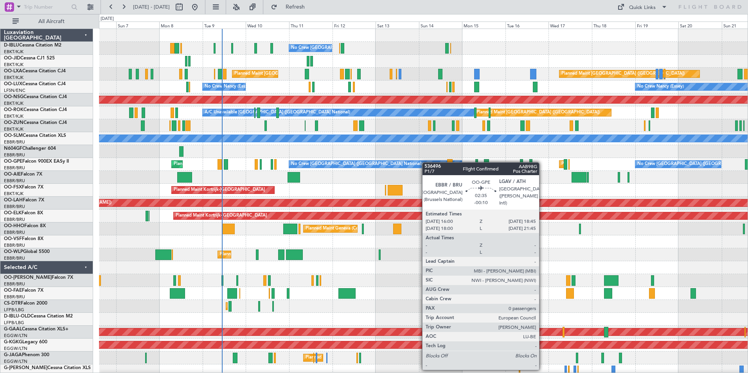
click at [439, 164] on div "No Crew [GEOGRAPHIC_DATA] ([GEOGRAPHIC_DATA] National)" at bounding box center [375, 164] width 172 height 7
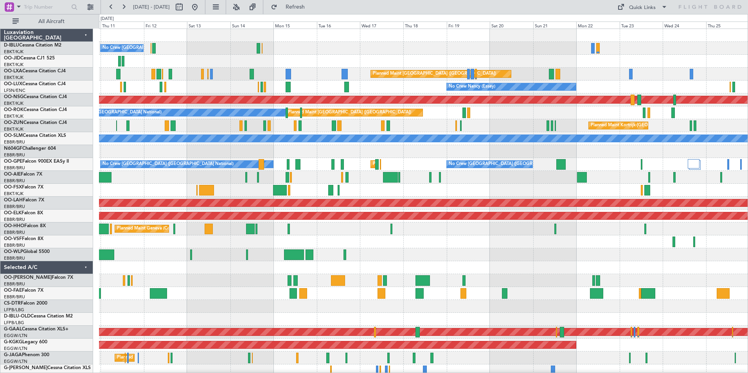
click at [448, 244] on div "No Crew Brussels (Brussels National) A/C Unavailable Brussels (Brussels Nationa…" at bounding box center [423, 293] width 648 height 529
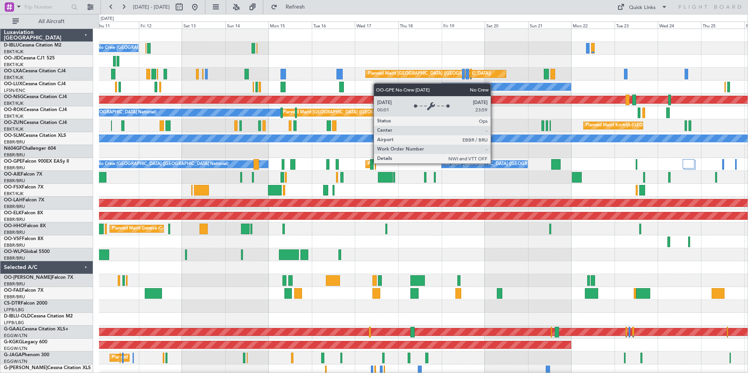
click at [494, 163] on div "No Crew [GEOGRAPHIC_DATA] ([GEOGRAPHIC_DATA] National)" at bounding box center [508, 164] width 131 height 12
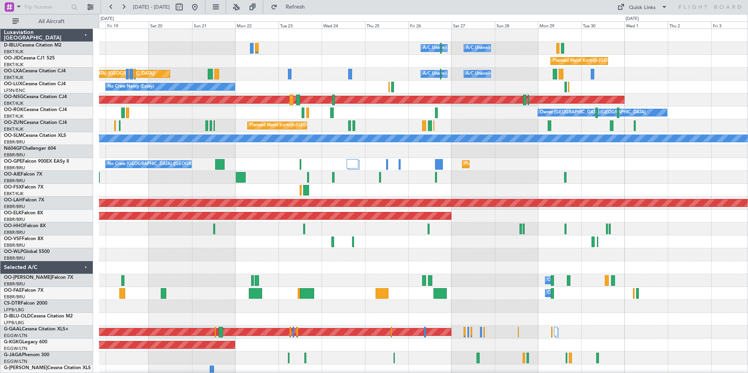
click at [181, 213] on div "A/C Unavailable Brussels (Brussels National) A/C Unavailable Kortrijk-Wevelgem …" at bounding box center [423, 287] width 648 height 516
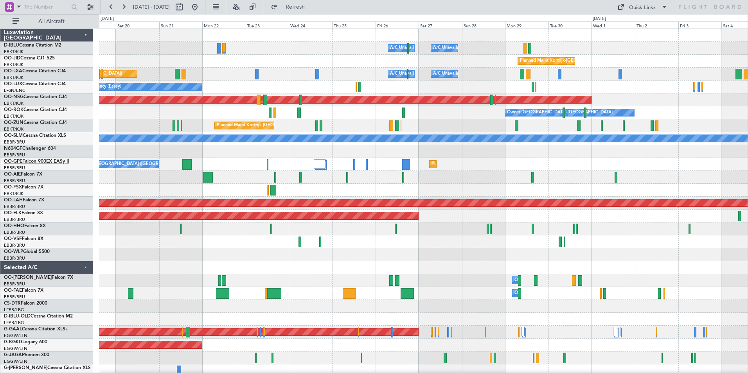
click at [61, 163] on link "OO-GPE Falcon 900EX EASy II" at bounding box center [36, 161] width 65 height 5
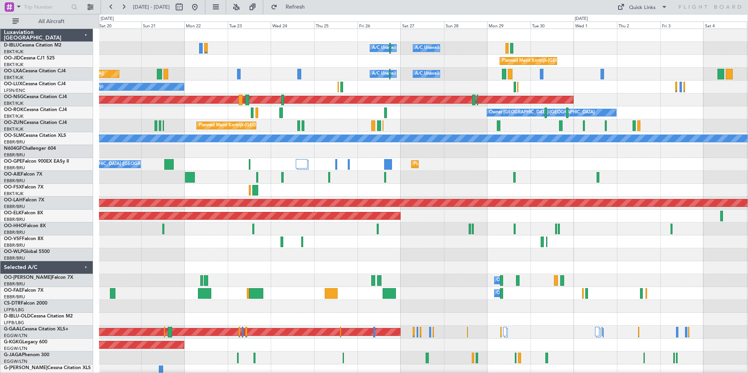
click at [484, 167] on div "Planned Maint Brussels (Brussels National) No Crew Brussels (Brussels National)…" at bounding box center [423, 164] width 648 height 13
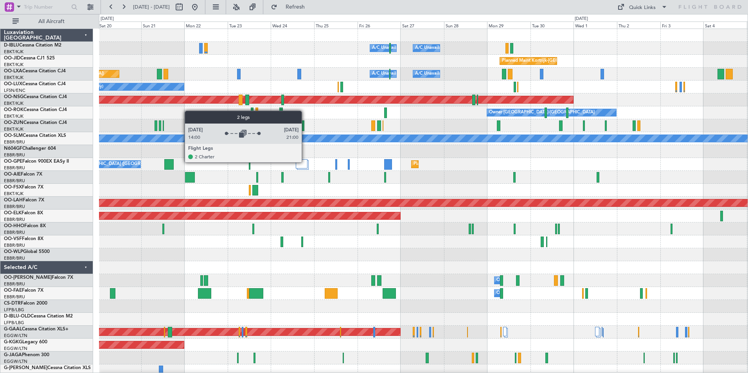
click at [305, 162] on div at bounding box center [302, 163] width 12 height 9
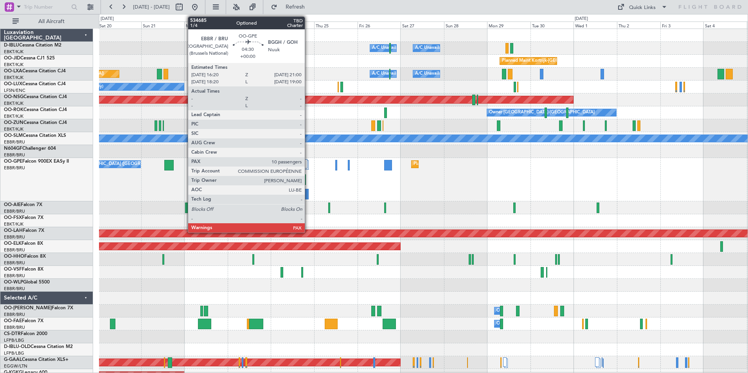
click at [308, 192] on div at bounding box center [304, 194] width 9 height 11
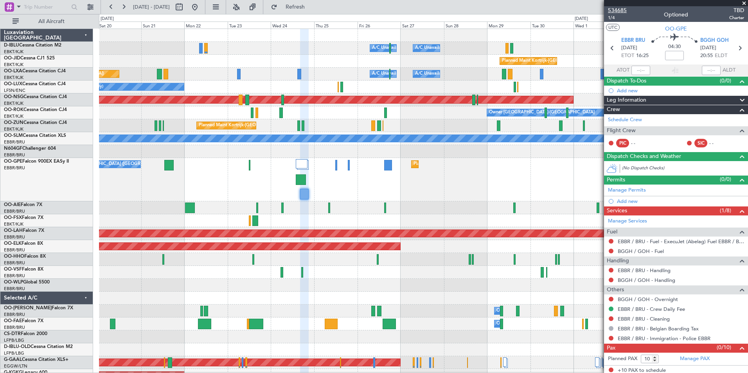
click at [620, 11] on span "534685" at bounding box center [617, 10] width 19 height 8
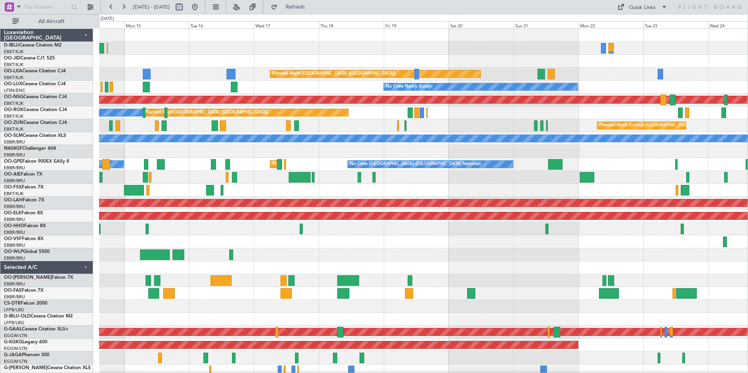
click at [309, 268] on div "A/C Unavailable [GEOGRAPHIC_DATA] ([GEOGRAPHIC_DATA] National) Planned Maint [G…" at bounding box center [423, 293] width 648 height 529
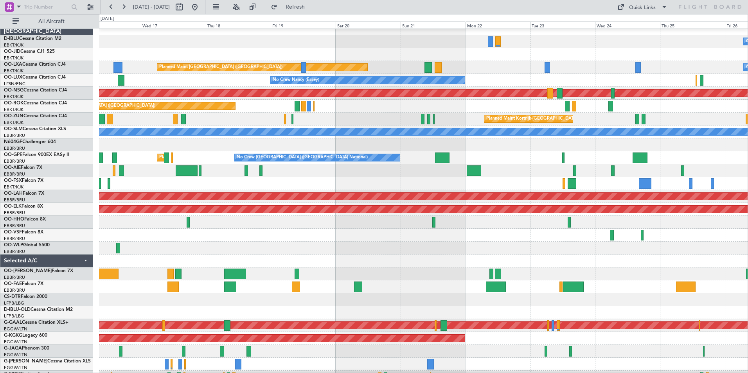
scroll to position [5, 0]
click at [674, 230] on div at bounding box center [423, 235] width 648 height 13
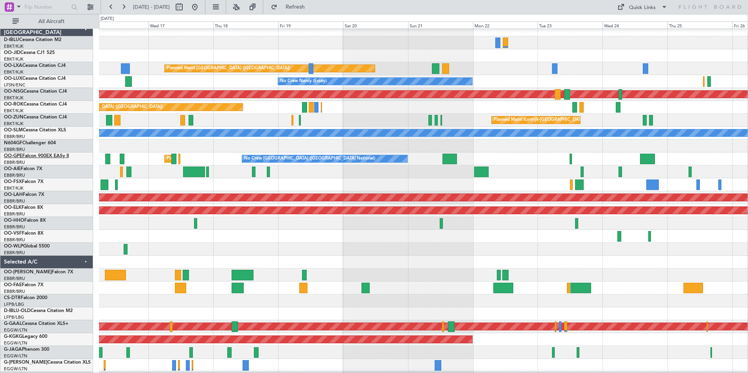
click at [63, 155] on link "OO-GPE Falcon 900EX EASy II" at bounding box center [36, 156] width 65 height 5
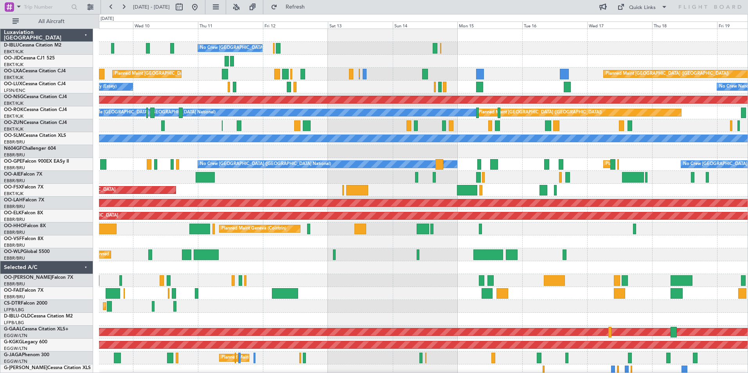
click at [346, 273] on div "No Crew [GEOGRAPHIC_DATA] ([GEOGRAPHIC_DATA] National) Planned Maint [GEOGRAPHI…" at bounding box center [423, 287] width 648 height 516
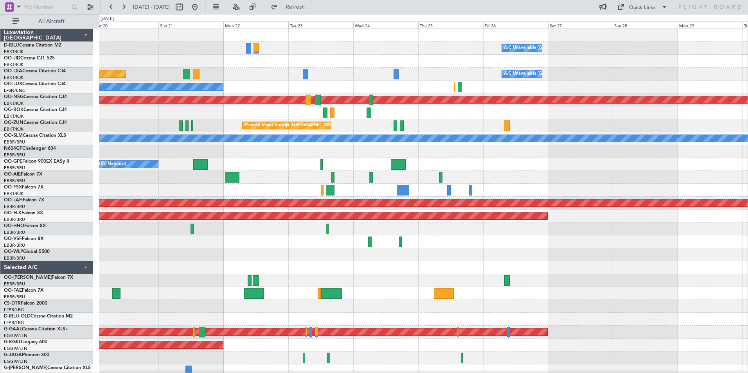
click at [286, 254] on div "A/C Unavailable [GEOGRAPHIC_DATA] ([GEOGRAPHIC_DATA] National) Planned Maint [G…" at bounding box center [423, 287] width 648 height 516
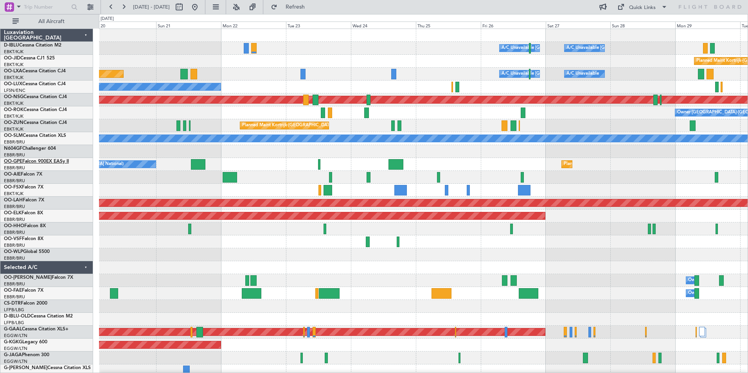
click at [42, 161] on link "OO-GPE Falcon 900EX EASy II" at bounding box center [36, 161] width 65 height 5
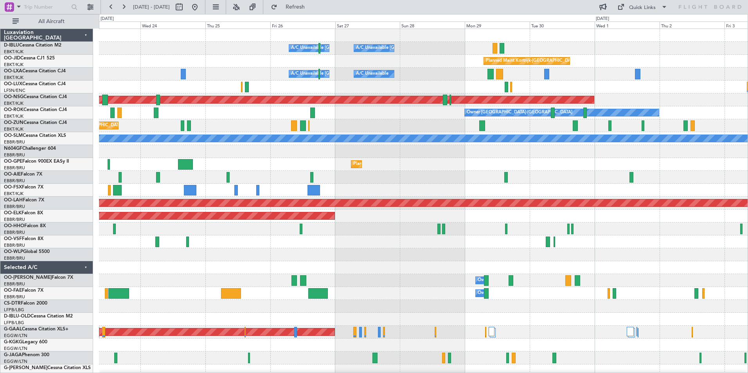
click at [50, 270] on div "A/C Unavailable [GEOGRAPHIC_DATA] ([GEOGRAPHIC_DATA] National) A/C Unavailable …" at bounding box center [374, 193] width 748 height 359
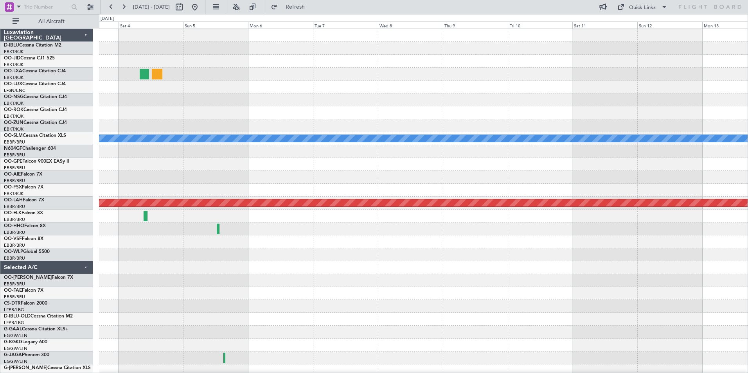
click at [61, 280] on div "Owner Kortrijk-Wevelgem A/C Unavailable Monchengladbach Planned Maint Alton-st …" at bounding box center [374, 193] width 748 height 359
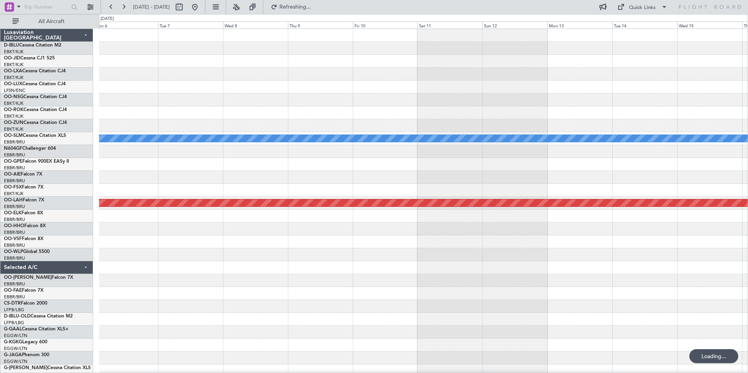
click at [163, 271] on div "A/C Unavailable Monchengladbach Planned Maint Alton-st Louis (St Louis Regl)" at bounding box center [423, 274] width 648 height 490
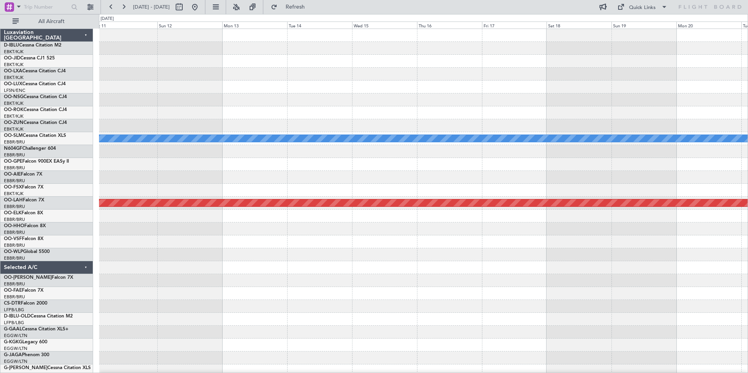
click at [179, 269] on div "A/C Unavailable Monchengladbach Planned Maint Alton-st Louis (St Louis Regl)" at bounding box center [423, 274] width 648 height 490
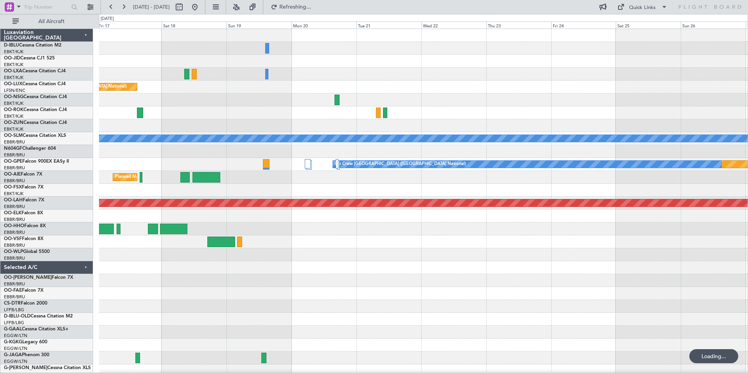
click at [361, 256] on div "Planned Maint Brussels (Brussels National) A/C Unavailable Monchengladbach Plan…" at bounding box center [423, 287] width 648 height 516
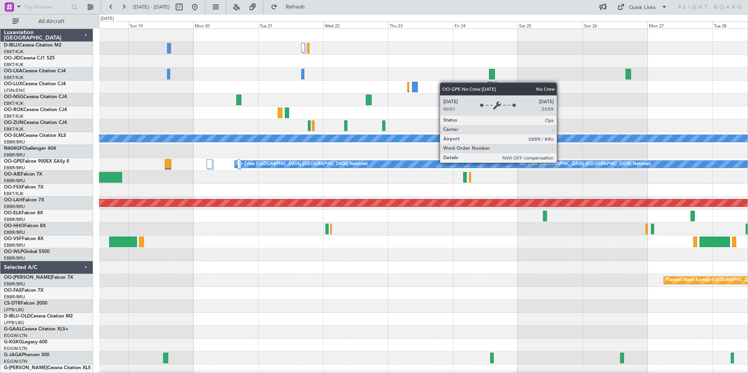
click at [560, 162] on div "No Crew [GEOGRAPHIC_DATA] ([GEOGRAPHIC_DATA] National)" at bounding box center [585, 164] width 131 height 12
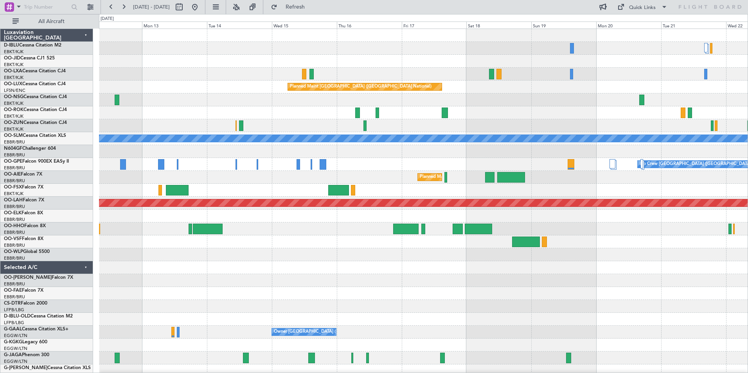
click at [741, 271] on div "Planned Maint Brussels (Brussels National) A/C Unavailable Monchengladbach Plan…" at bounding box center [423, 274] width 648 height 490
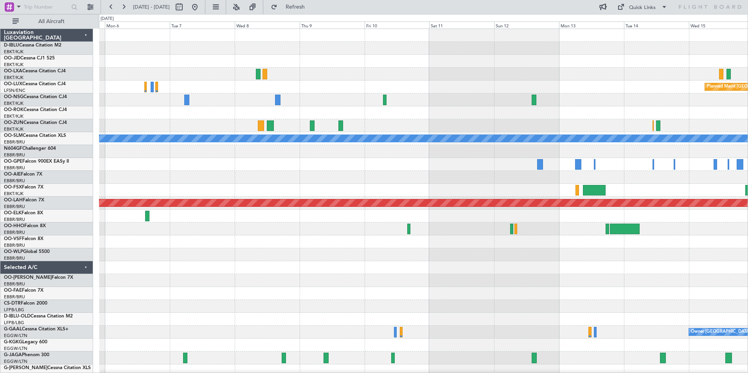
click at [747, 346] on html "18 Oct 2025 - 28 Oct 2025 Refresh Quick Links All Aircraft Planned Maint Brusse…" at bounding box center [374, 186] width 748 height 373
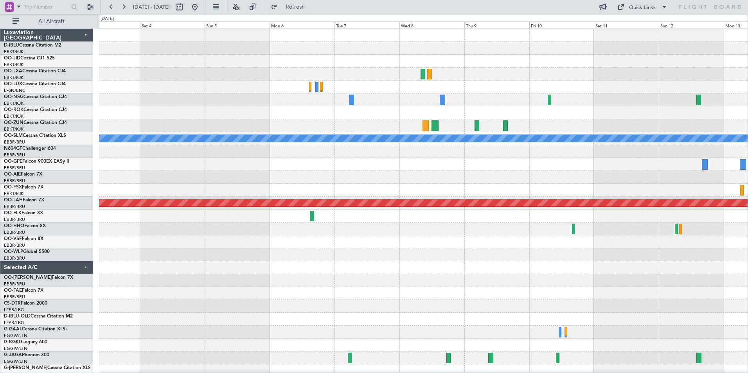
click at [513, 340] on div "Planned Maint Brussels (Brussels National) Planned Maint Paris (Le Bourget) Own…" at bounding box center [423, 274] width 648 height 490
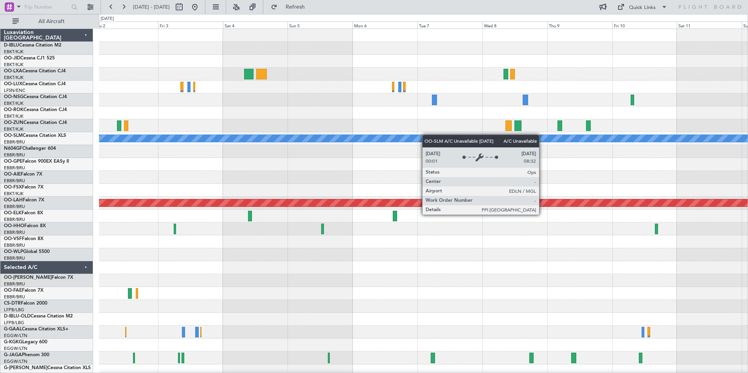
click at [442, 136] on div "Planned Maint Kortrijk-Wevelgem Planned Maint Paris (Le Bourget) Owner Kortrijk…" at bounding box center [423, 274] width 648 height 490
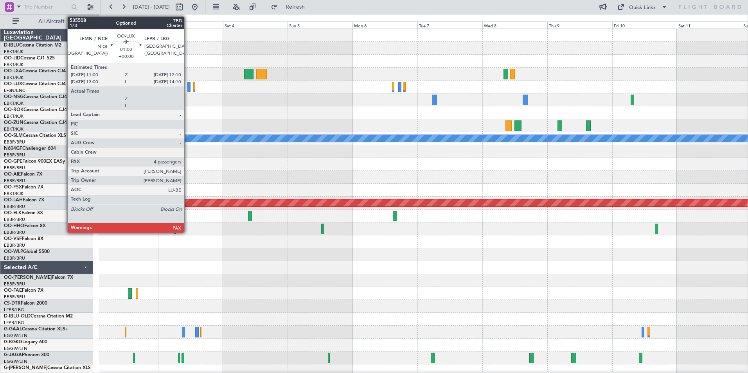
click at [188, 89] on div at bounding box center [189, 87] width 4 height 11
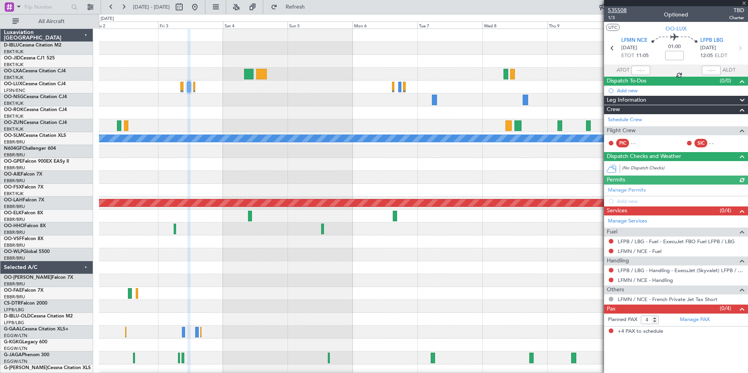
click at [616, 9] on span "535508" at bounding box center [617, 10] width 19 height 8
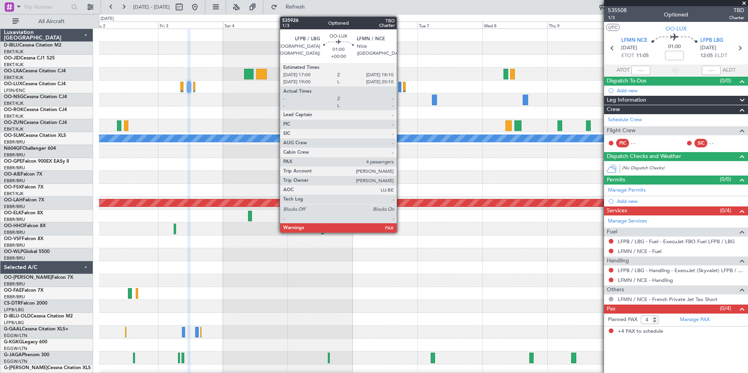
click at [400, 91] on div at bounding box center [400, 87] width 4 height 11
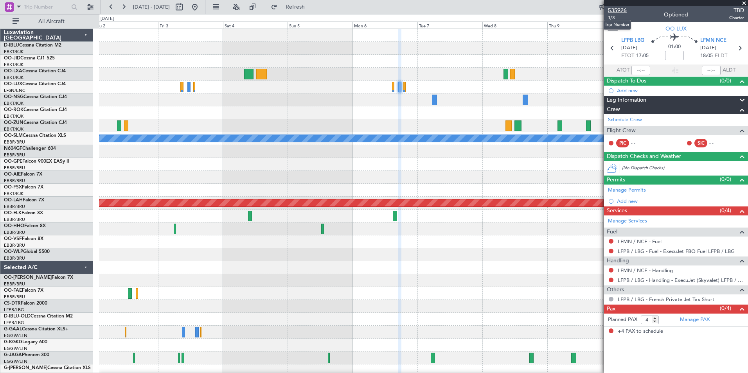
click at [616, 10] on span "535926" at bounding box center [617, 10] width 19 height 8
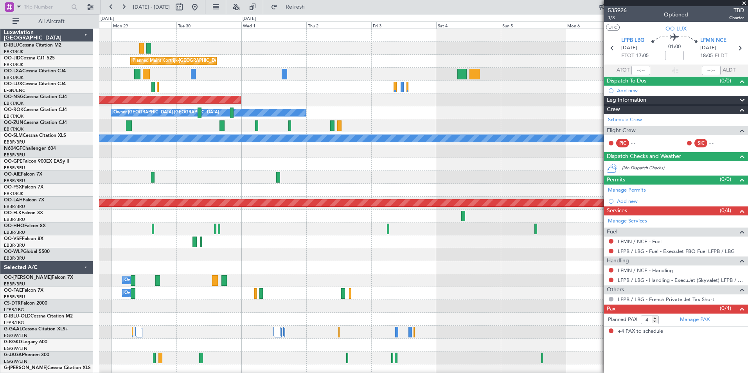
click at [536, 126] on div "A/C Unavailable Kortrijk-Wevelgem A/C Unavailable Brussels (Brussels National) …" at bounding box center [423, 274] width 648 height 490
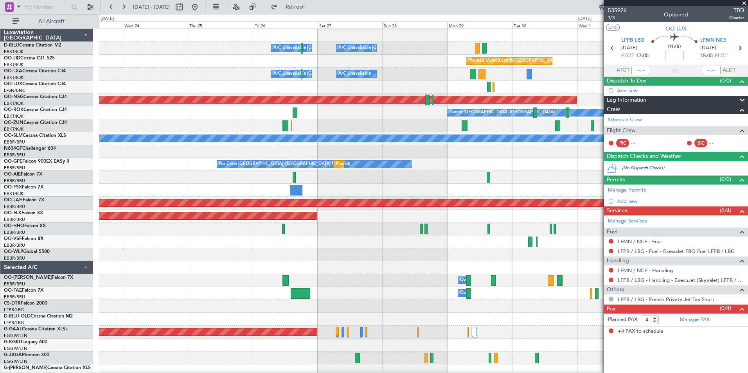
click at [674, 129] on fb-app "02 Oct 2025 - 12 Oct 2025 Refresh Quick Links All Aircraft A/C Unavailable Kort…" at bounding box center [374, 189] width 748 height 367
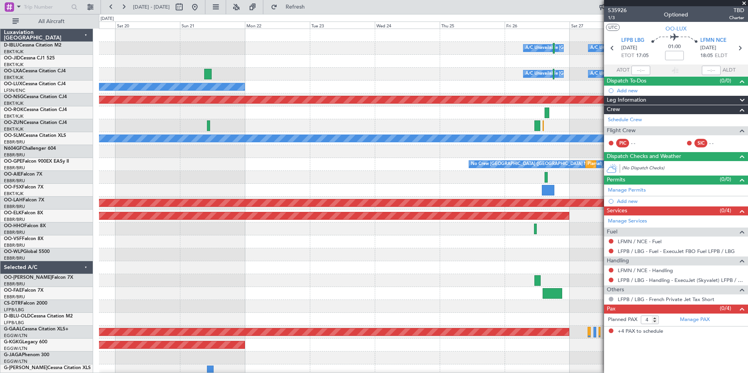
click at [544, 172] on div "A/C Unavailable Kortrijk-Wevelgem A/C Unavailable Brussels (Brussels National) …" at bounding box center [423, 274] width 648 height 490
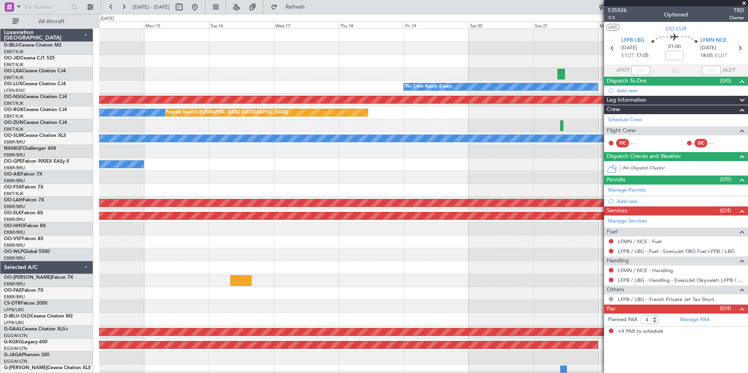
click at [623, 176] on fb-app "02 Oct 2025 - 12 Oct 2025 Refresh Quick Links All Aircraft A/C Unavailable Brus…" at bounding box center [374, 189] width 748 height 367
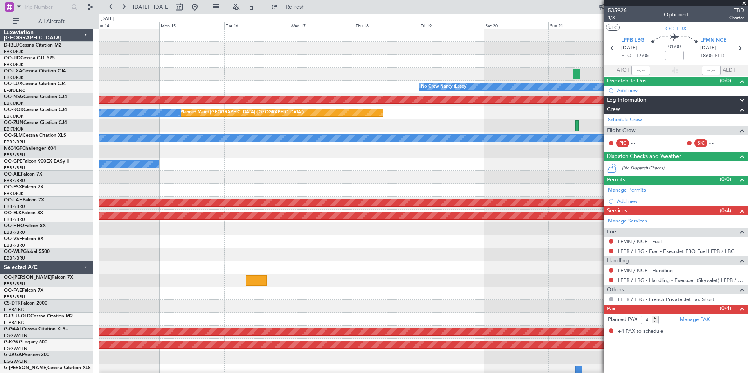
click at [580, 199] on div "A/C Unavailable Brussels (Brussels National) No Crew Brussels (Brussels Nationa…" at bounding box center [423, 274] width 648 height 490
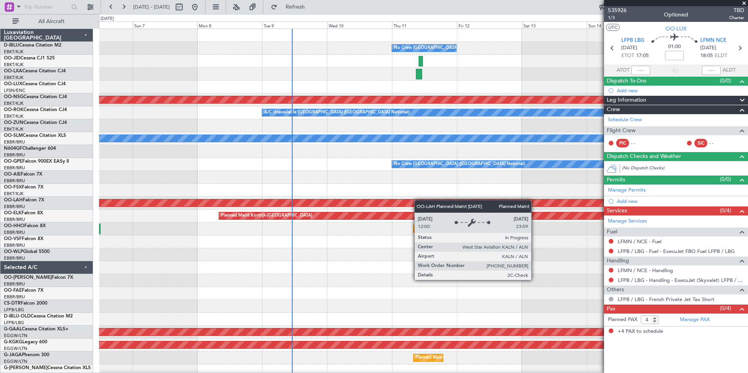
click at [471, 200] on div "No Crew Brussels (Brussels National) Planned Maint Paris (Le Bourget) Planned M…" at bounding box center [423, 274] width 648 height 490
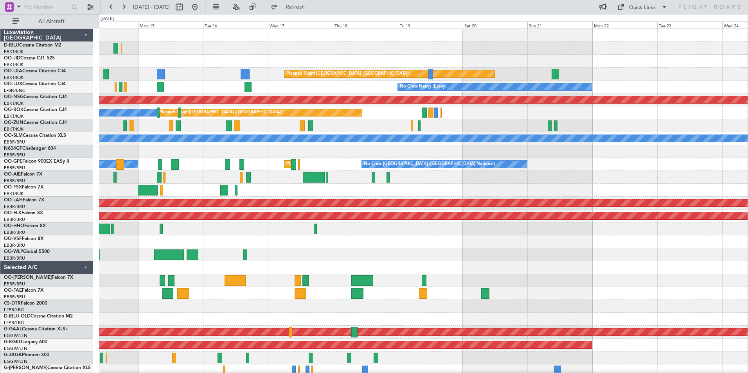
click at [185, 208] on div "A/C Unavailable Brussels (Brussels National) No Crew Brussels (Brussels Nationa…" at bounding box center [423, 287] width 648 height 516
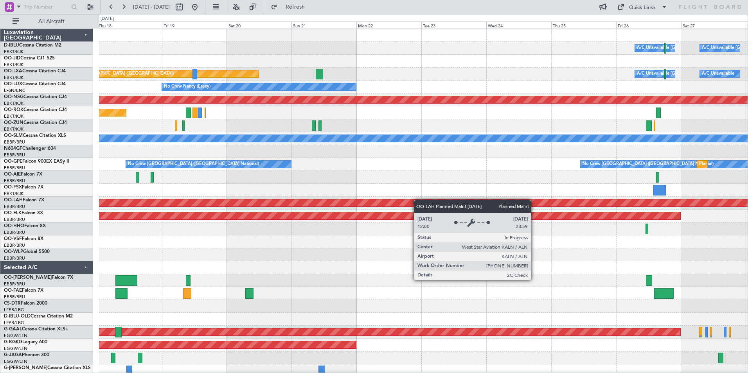
click at [313, 205] on div "Planned Maint [PERSON_NAME]-[GEOGRAPHIC_DATA][PERSON_NAME] ([GEOGRAPHIC_DATA][P…" at bounding box center [423, 203] width 648 height 13
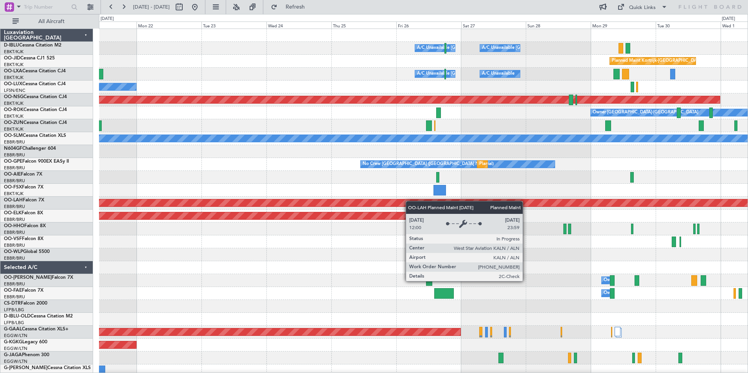
click at [258, 210] on div "A/C Unavailable Brussels (Brussels National) A/C Unavailable Kortrijk-Wevelgem …" at bounding box center [423, 287] width 648 height 516
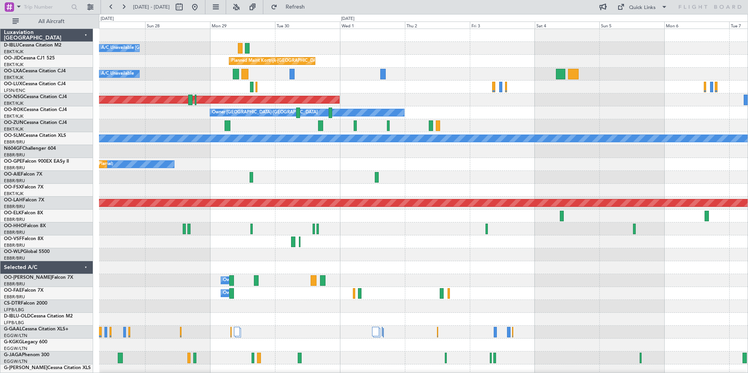
click at [551, 183] on div "A/C Unavailable Kortrijk-Wevelgem A/C Unavailable Brussels (Brussels National) …" at bounding box center [423, 274] width 648 height 490
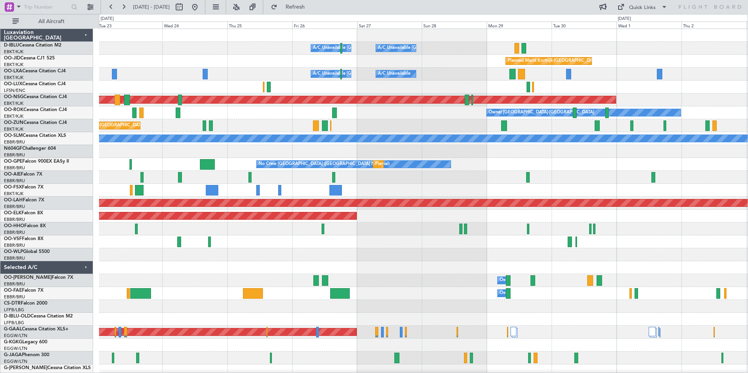
click at [525, 199] on div "A/C Unavailable Kortrijk-Wevelgem A/C Unavailable Brussels (Brussels National) …" at bounding box center [423, 274] width 648 height 490
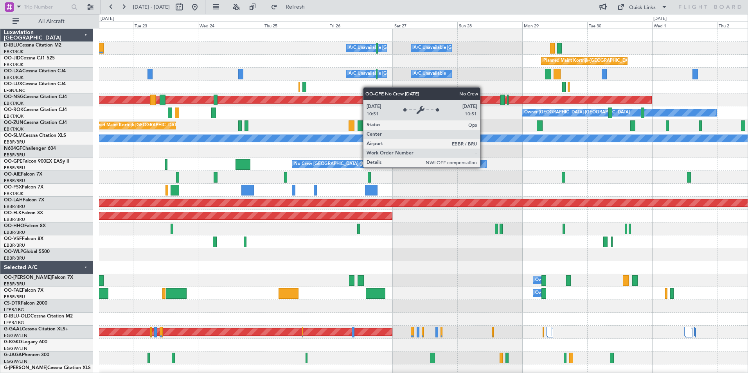
click at [483, 167] on div "No Crew [GEOGRAPHIC_DATA] ([GEOGRAPHIC_DATA] National)" at bounding box center [389, 164] width 194 height 7
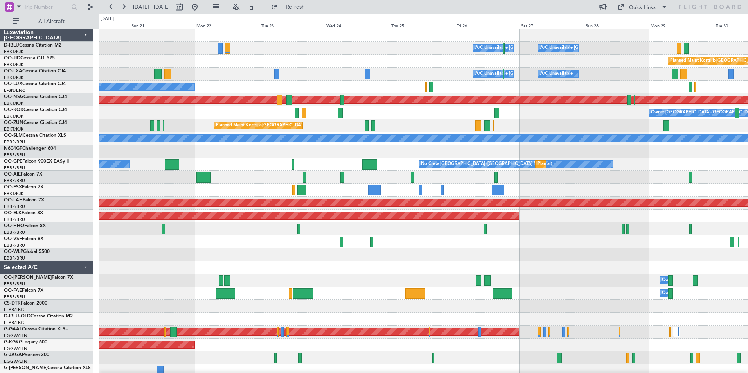
click at [363, 182] on div at bounding box center [423, 177] width 648 height 13
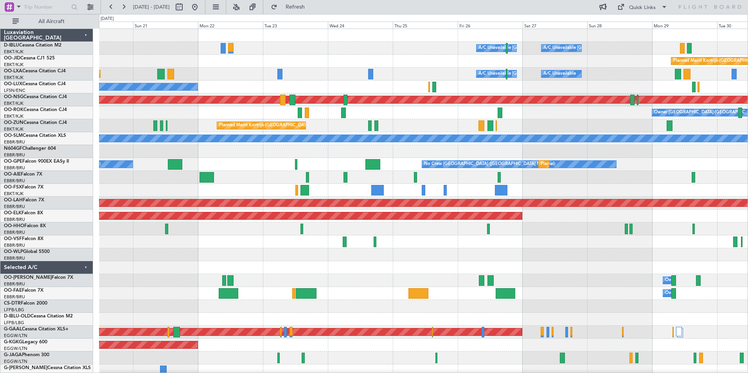
click at [583, 204] on div "A/C Unavailable Kortrijk-Wevelgem A/C Unavailable Brussels (Brussels National) …" at bounding box center [423, 274] width 648 height 490
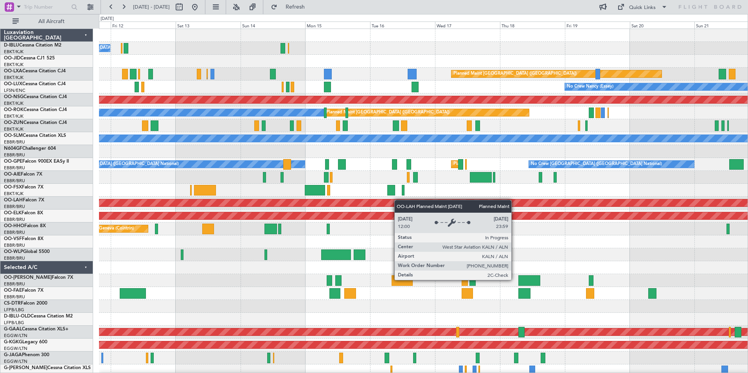
click at [576, 203] on div "No Crew Brussels (Brussels National) Planned Maint Paris (Le Bourget) No Crew N…" at bounding box center [423, 274] width 648 height 490
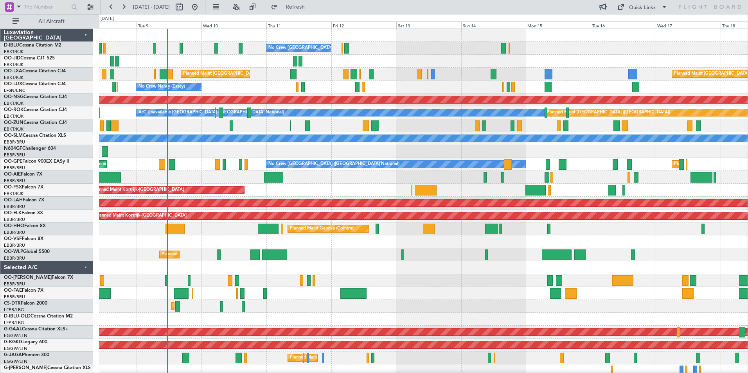
click at [0, 303] on html "08 Sep 2025 - 18 Sep 2025 Refresh Quick Links All Aircraft No Crew Brussels (Br…" at bounding box center [374, 186] width 748 height 373
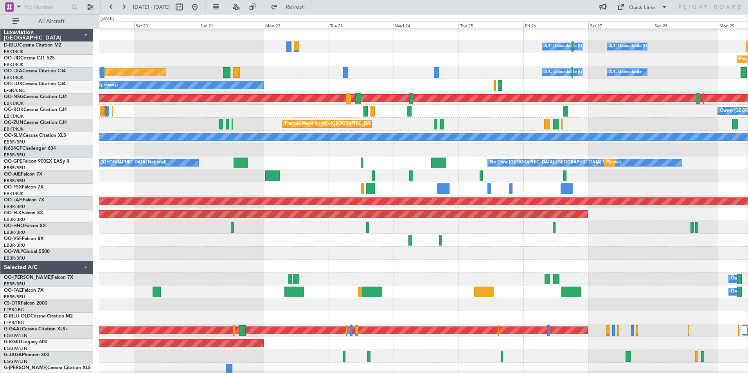
click at [0, 283] on html "08 Sep 2025 - 18 Sep 2025 Refresh Quick Links All Aircraft A/C Unavailable Brus…" at bounding box center [374, 186] width 748 height 373
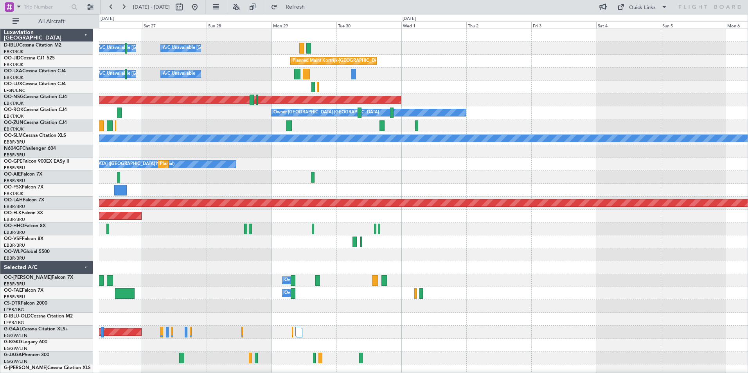
click at [30, 271] on div "A/C Unavailable Brussels (Brussels National) A/C Unavailable Kortrijk-Wevelgem …" at bounding box center [374, 193] width 748 height 359
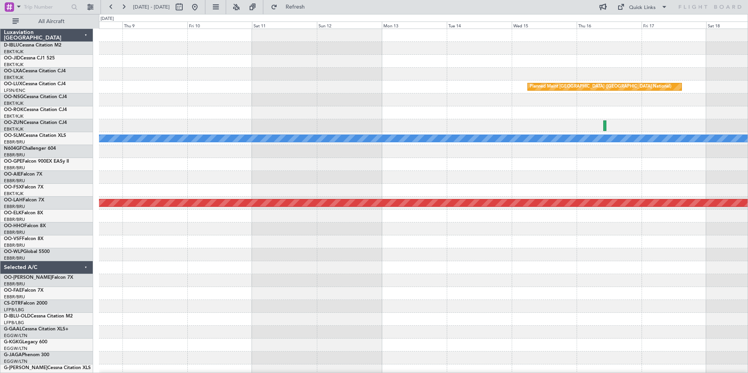
click at [7, 269] on div "Planned Maint Brussels (Brussels National) A/C Unavailable Monchengladbach No C…" at bounding box center [374, 193] width 748 height 359
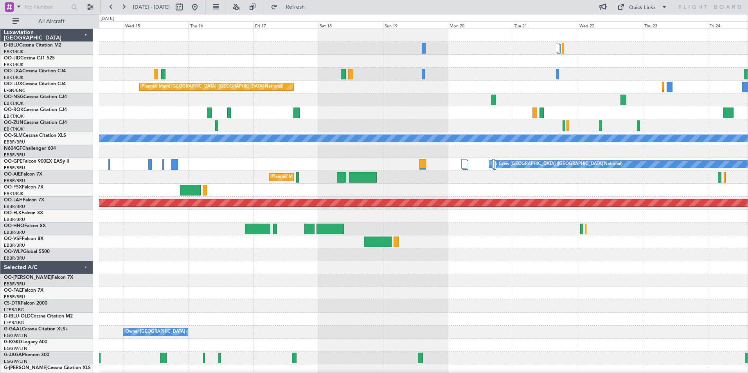
click at [427, 310] on div "Planned Maint Brussels (Brussels National) A/C Unavailable Monchengladbach Plan…" at bounding box center [423, 287] width 648 height 516
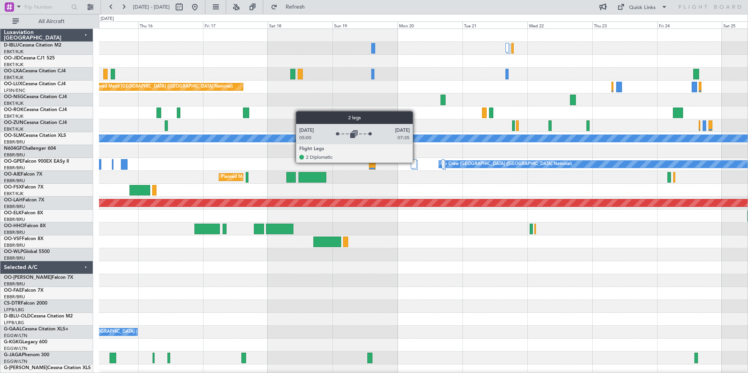
click at [416, 162] on div at bounding box center [414, 163] width 6 height 9
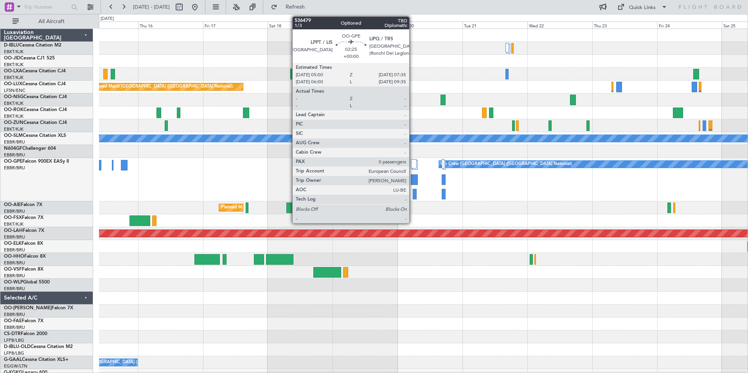
click at [412, 181] on div at bounding box center [414, 179] width 7 height 11
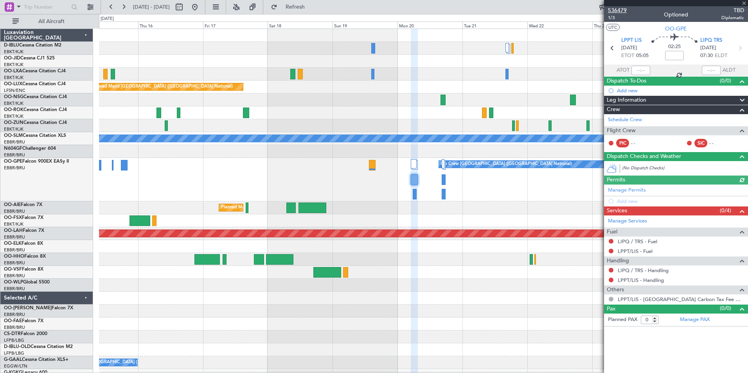
click at [614, 14] on span "536479" at bounding box center [617, 10] width 19 height 8
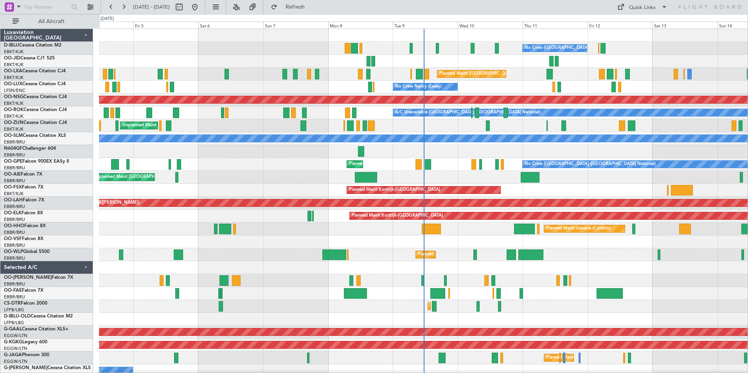
click at [222, 258] on div "Planned Maint Liege" at bounding box center [423, 254] width 648 height 13
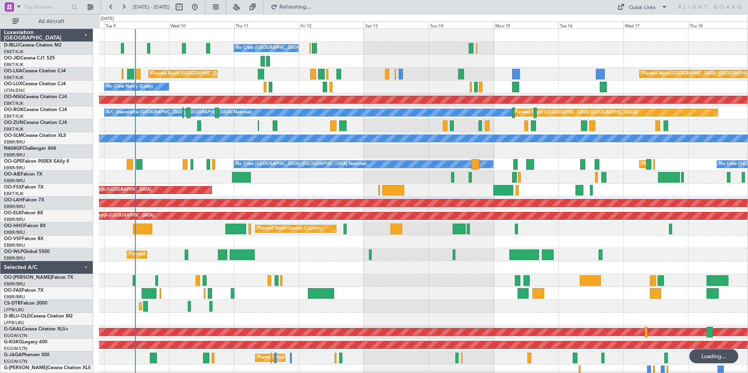
click at [442, 211] on div "No Crew [GEOGRAPHIC_DATA] ([GEOGRAPHIC_DATA] National) Planned Maint [GEOGRAPHI…" at bounding box center [423, 293] width 648 height 529
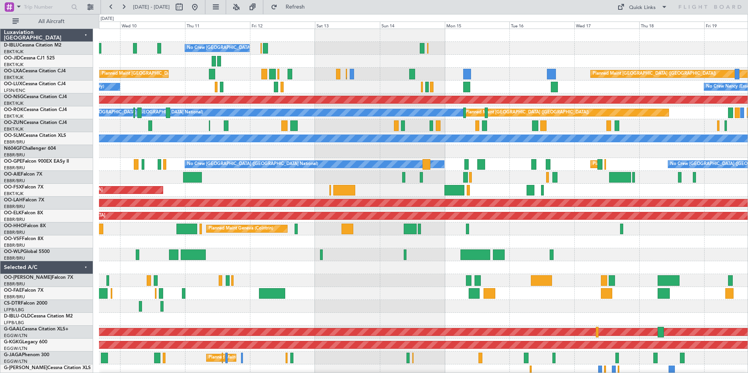
click at [460, 255] on div "No Crew [GEOGRAPHIC_DATA] ([GEOGRAPHIC_DATA] National) Planned Maint [GEOGRAPHI…" at bounding box center [423, 293] width 648 height 529
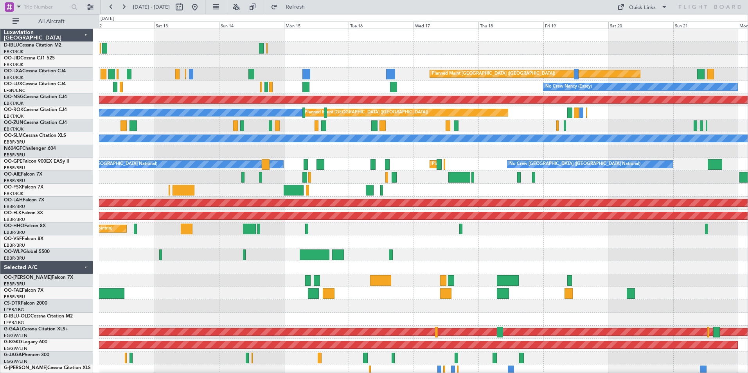
click at [432, 260] on div "No Crew [GEOGRAPHIC_DATA] ([GEOGRAPHIC_DATA] National) Planned Maint [GEOGRAPHI…" at bounding box center [423, 287] width 648 height 516
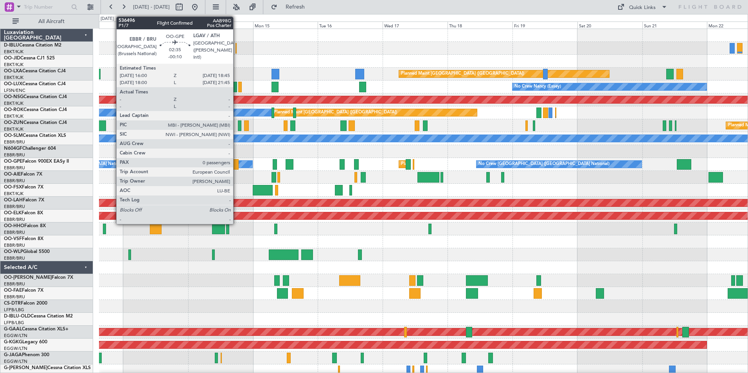
click at [237, 163] on div at bounding box center [235, 164] width 8 height 11
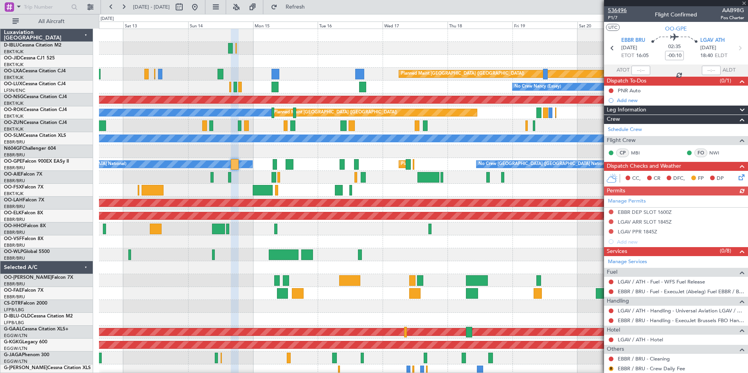
click at [617, 10] on span "536496" at bounding box center [617, 10] width 19 height 8
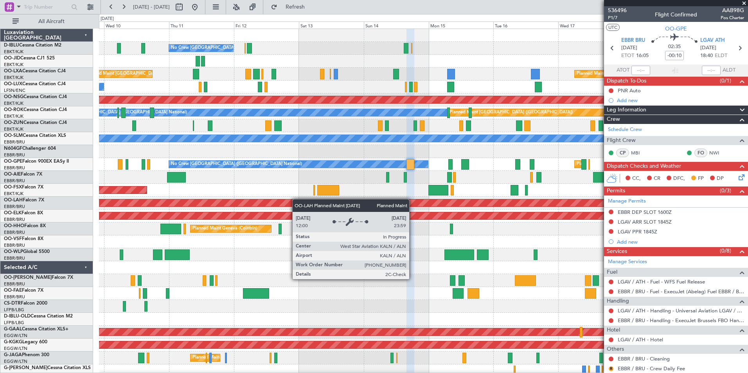
click at [402, 207] on div "No Crew [GEOGRAPHIC_DATA] ([GEOGRAPHIC_DATA] National) Planned Maint [GEOGRAPHI…" at bounding box center [423, 287] width 648 height 516
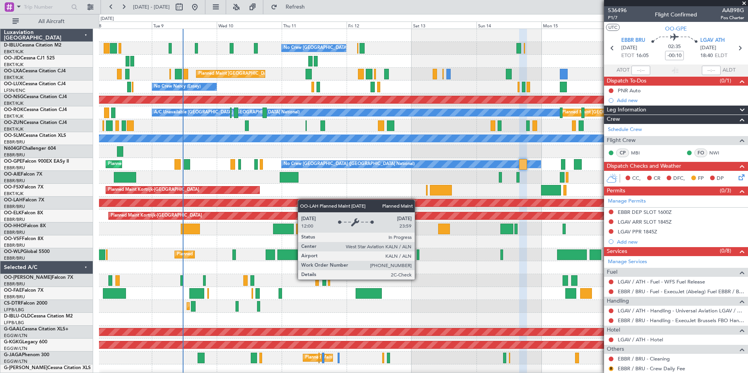
click at [353, 204] on div "No Crew [GEOGRAPHIC_DATA] ([GEOGRAPHIC_DATA] National) Planned Maint [GEOGRAPHI…" at bounding box center [423, 293] width 648 height 529
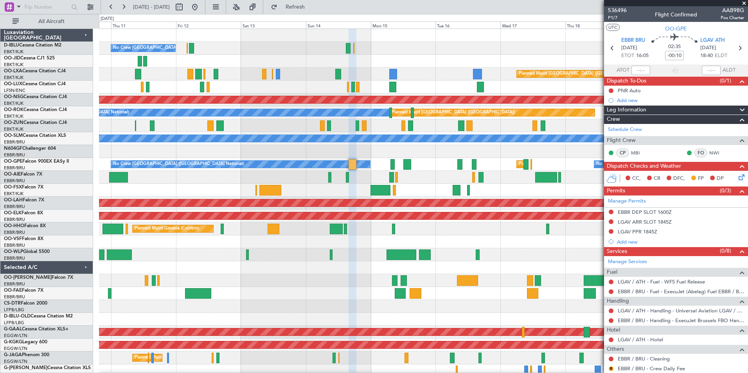
click at [333, 278] on div "No Crew [GEOGRAPHIC_DATA] ([GEOGRAPHIC_DATA] National) Planned Maint [GEOGRAPHI…" at bounding box center [423, 287] width 648 height 516
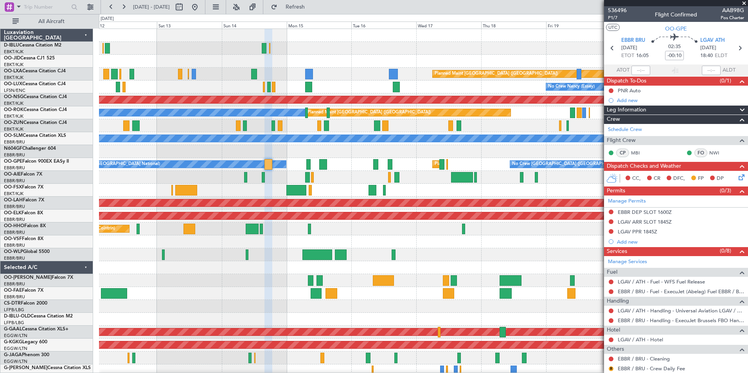
click at [357, 263] on div "No Crew [GEOGRAPHIC_DATA] ([GEOGRAPHIC_DATA] National) Planned Maint [GEOGRAPHI…" at bounding box center [423, 287] width 648 height 516
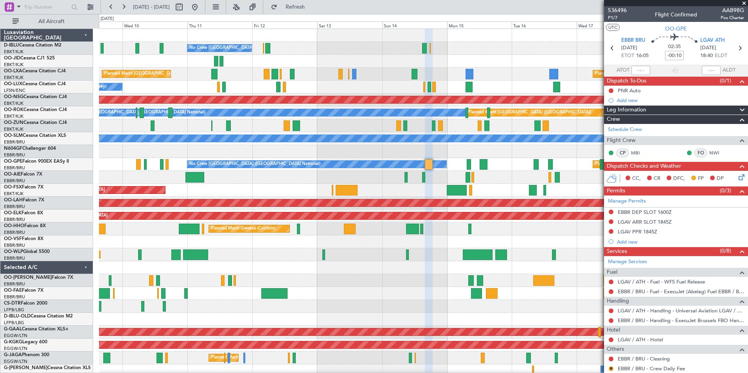
click at [572, 245] on div at bounding box center [423, 241] width 648 height 13
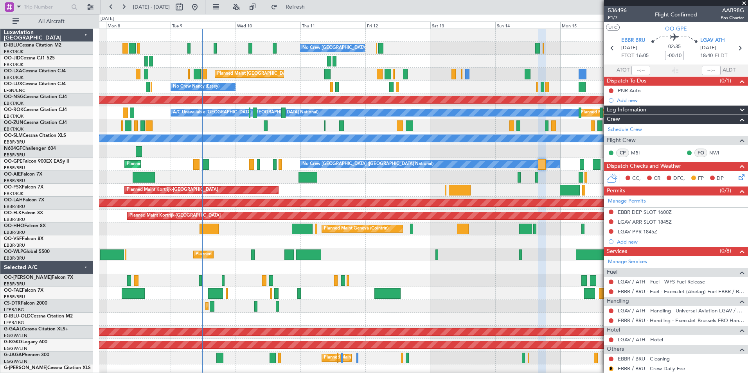
click at [517, 274] on div at bounding box center [423, 267] width 648 height 13
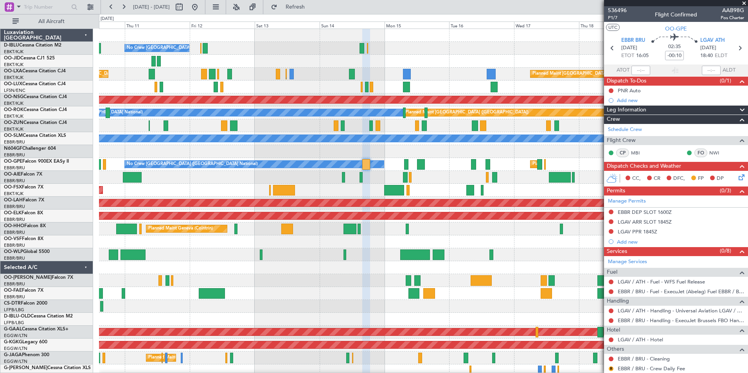
click at [297, 265] on div "No Crew [GEOGRAPHIC_DATA] ([GEOGRAPHIC_DATA] National) Planned Maint [GEOGRAPHI…" at bounding box center [423, 287] width 648 height 516
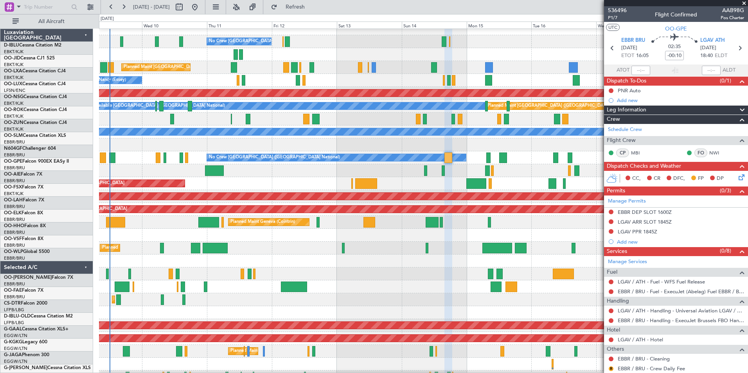
scroll to position [7, 0]
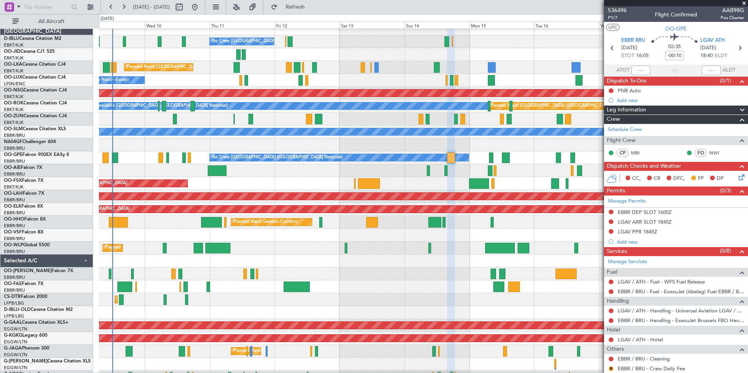
click at [385, 276] on div at bounding box center [423, 273] width 648 height 13
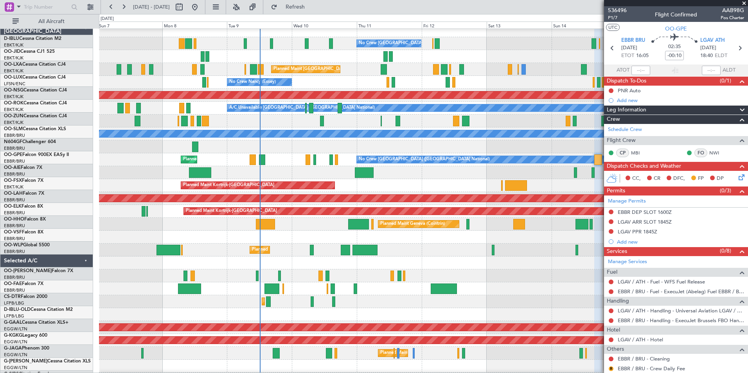
scroll to position [5, 0]
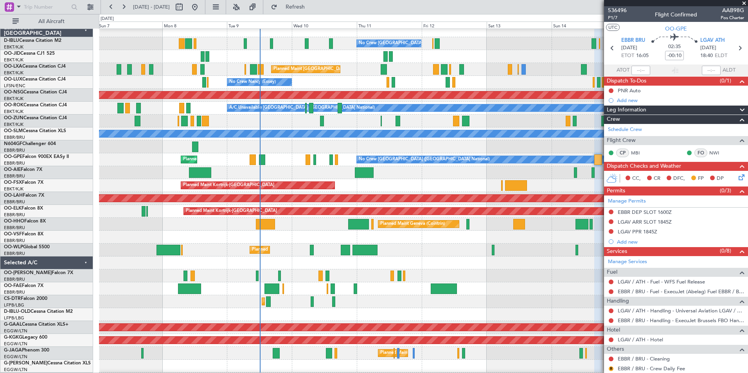
click at [403, 177] on div "Unplanned Maint [GEOGRAPHIC_DATA] ([GEOGRAPHIC_DATA] National)" at bounding box center [423, 172] width 648 height 13
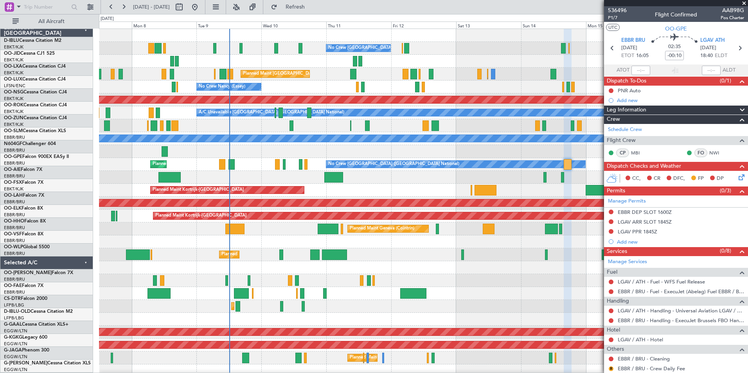
scroll to position [0, 0]
